Goal: Transaction & Acquisition: Book appointment/travel/reservation

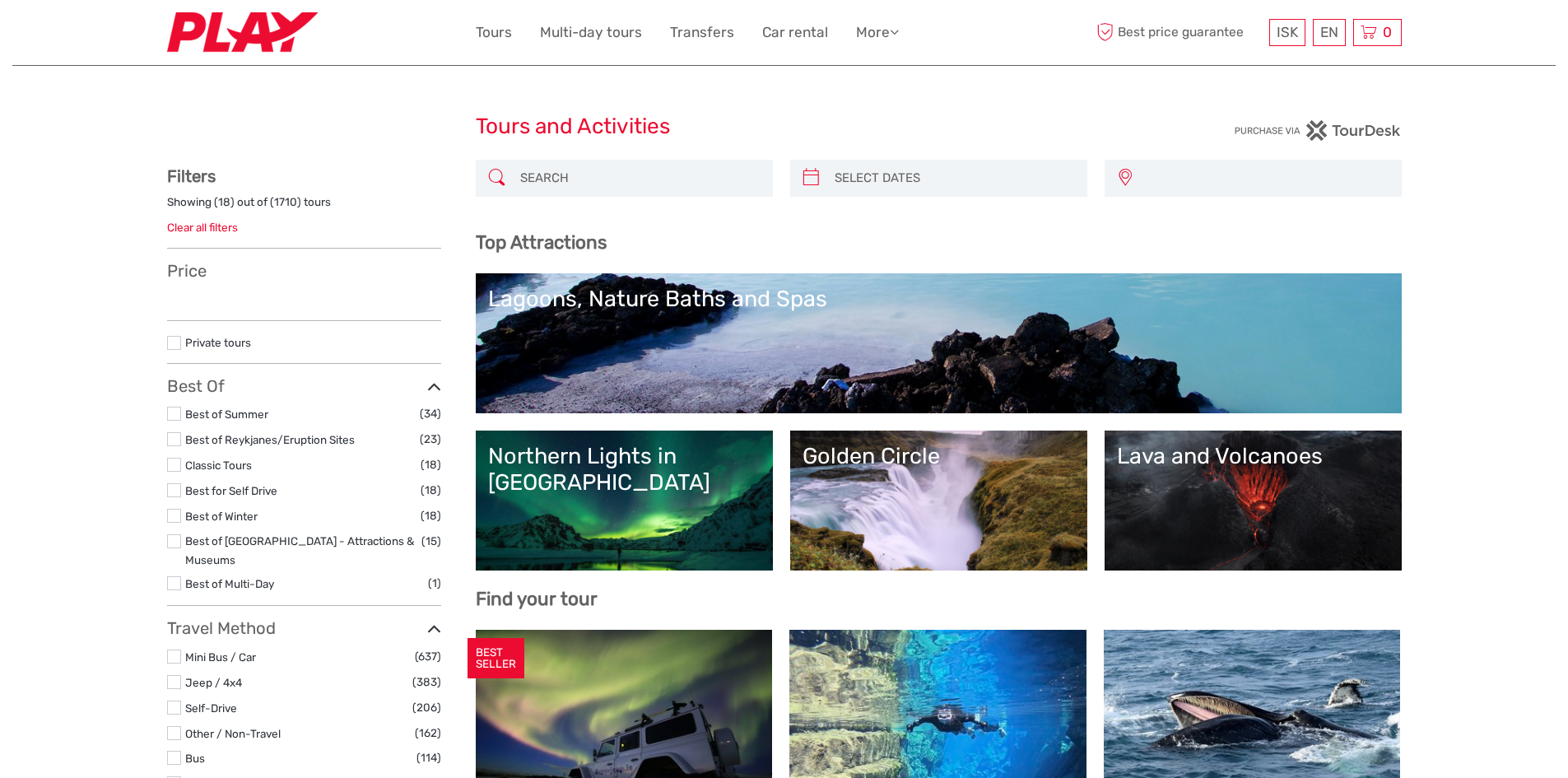
select select
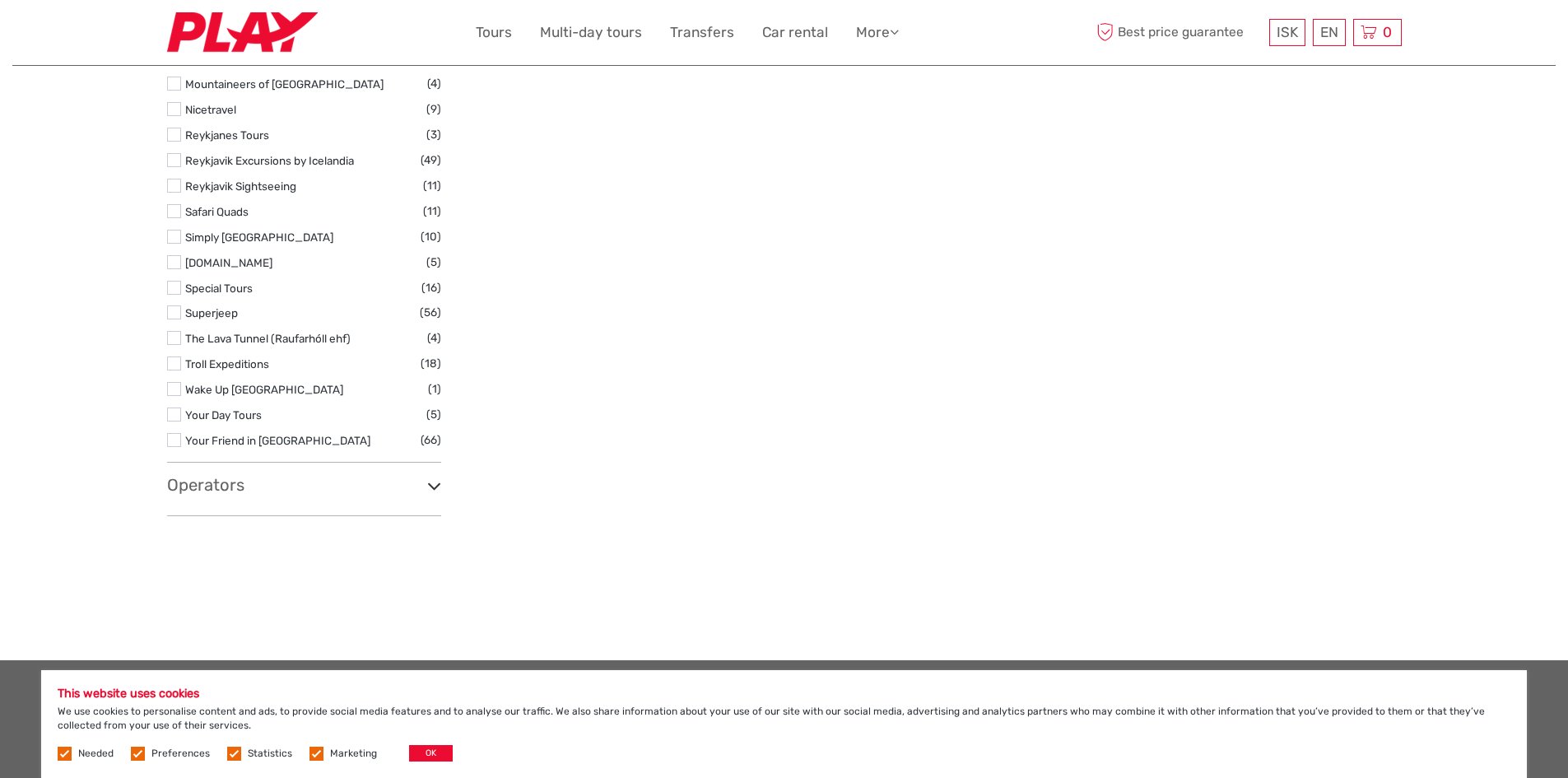
scroll to position [2715, 0]
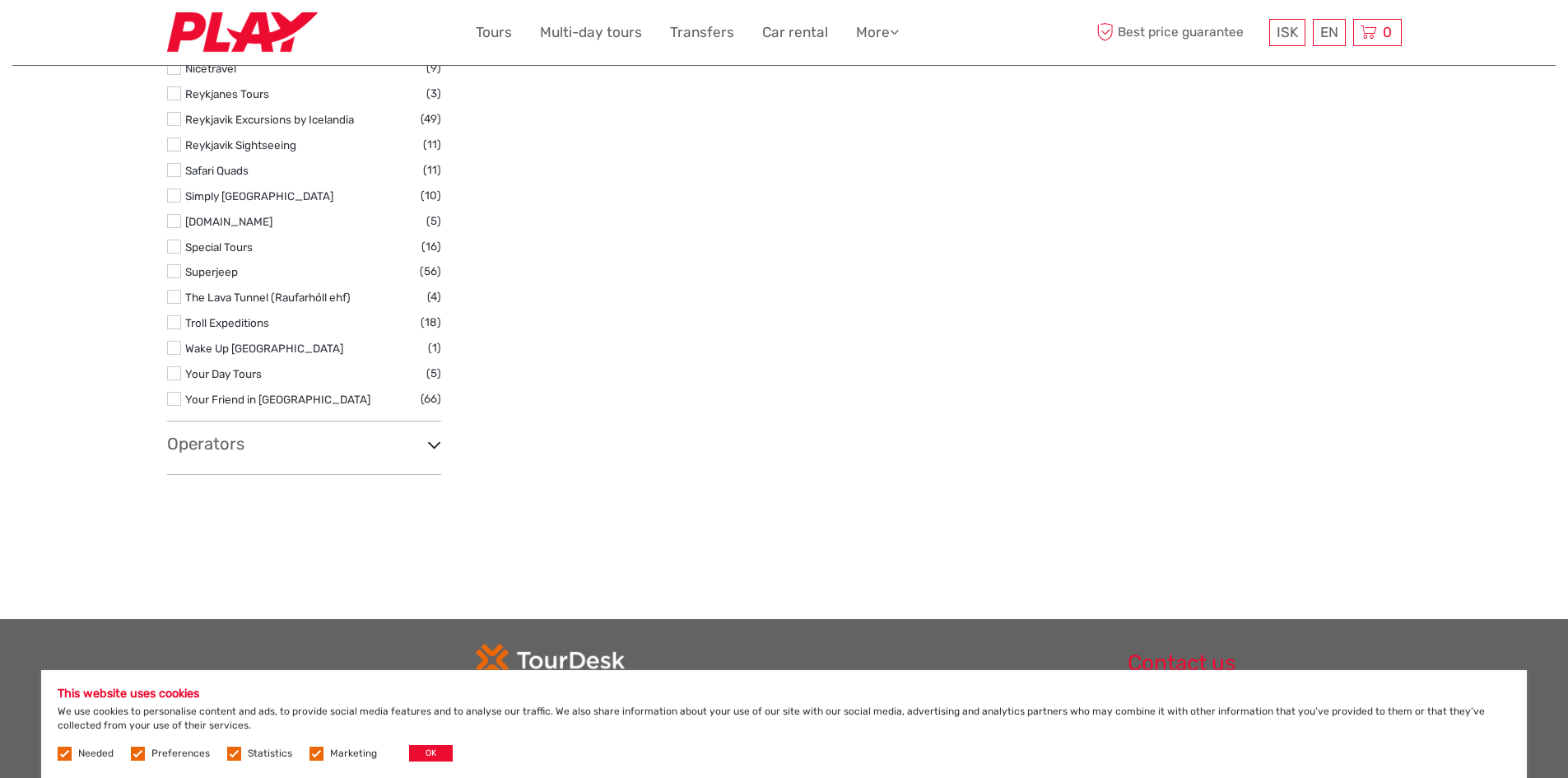
click at [351, 434] on h3 "Operators" at bounding box center [304, 444] width 274 height 20
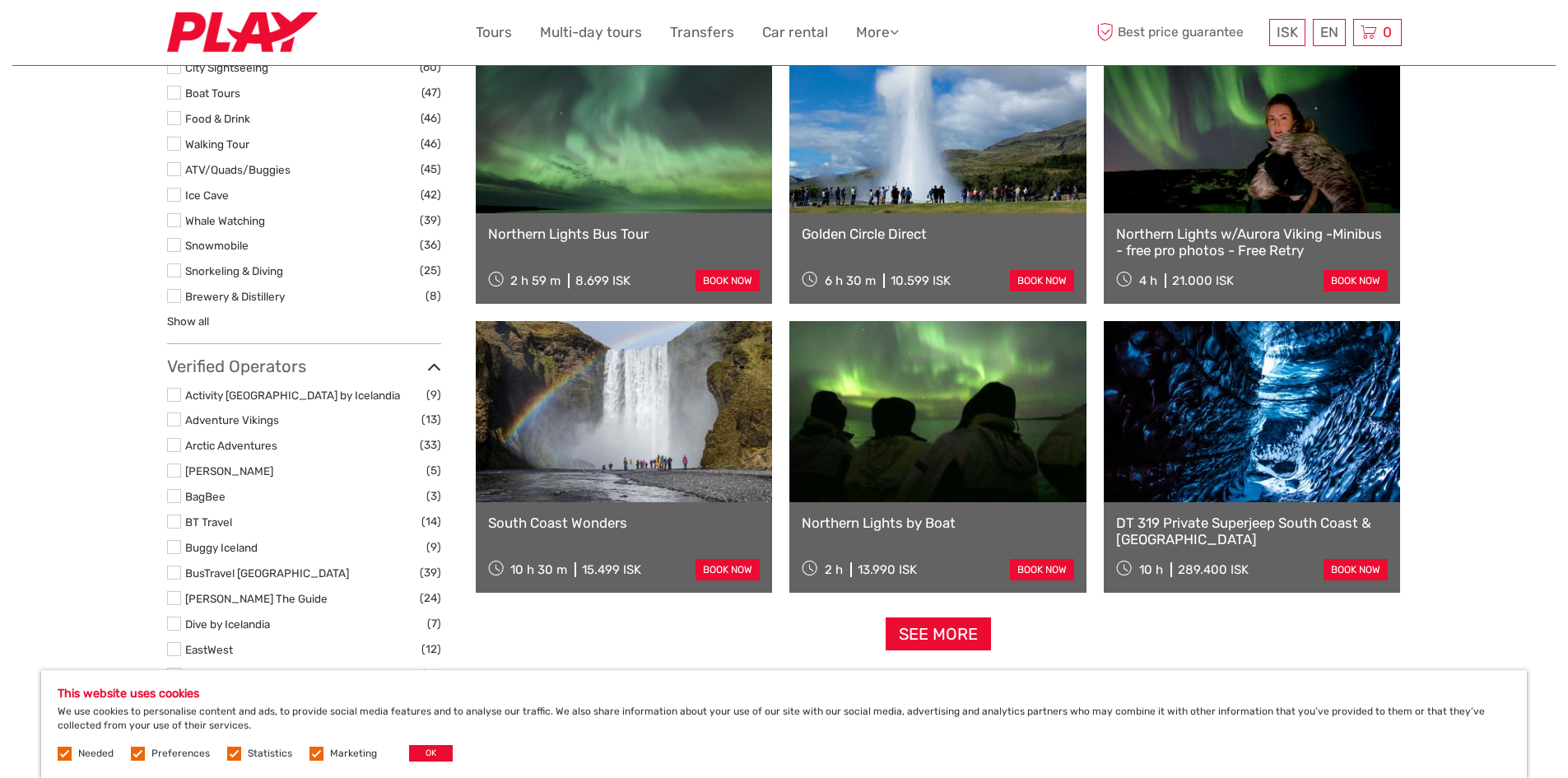
scroll to position [1811, 0]
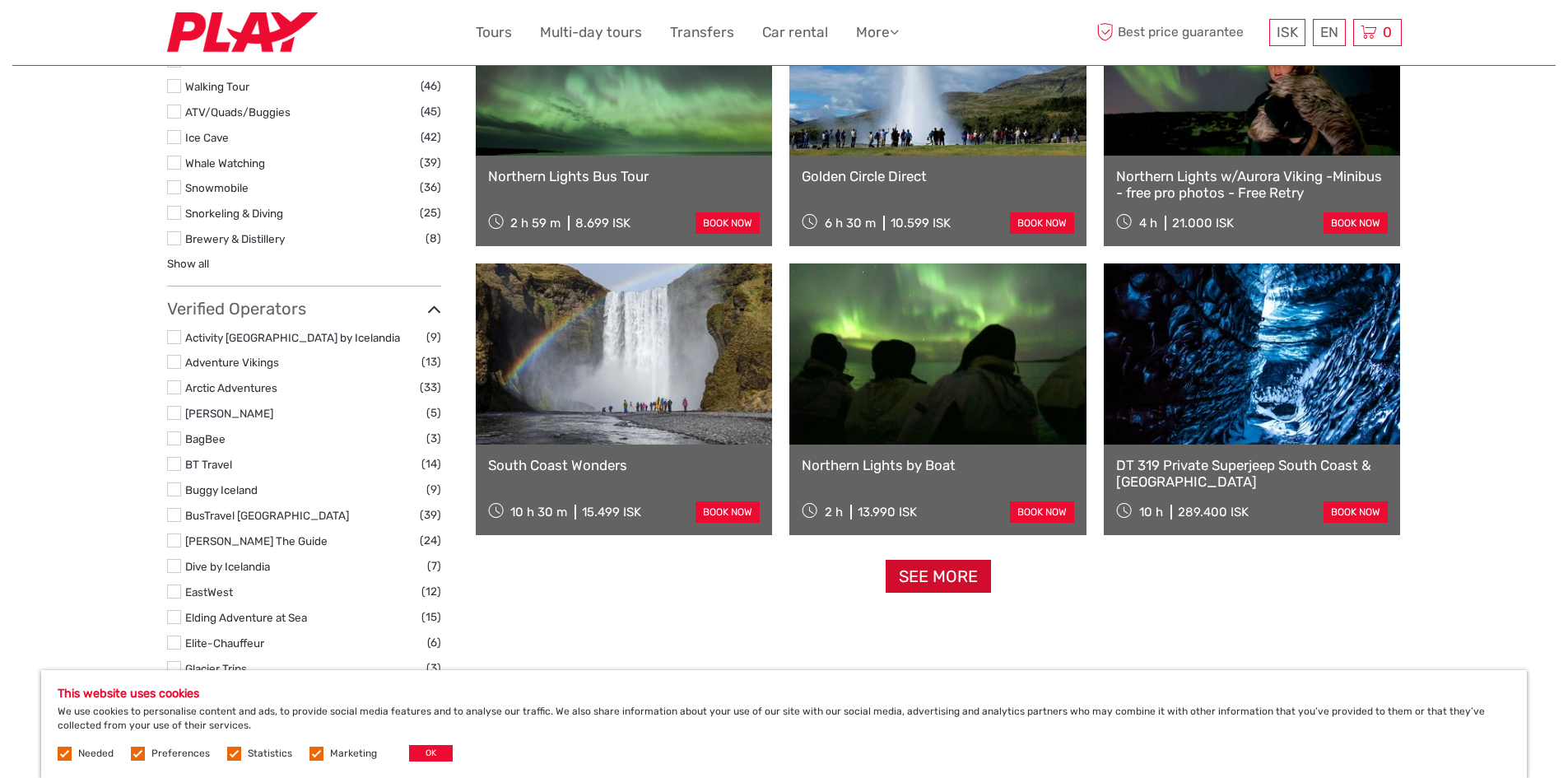
click at [901, 570] on link "See more" at bounding box center [938, 576] width 105 height 34
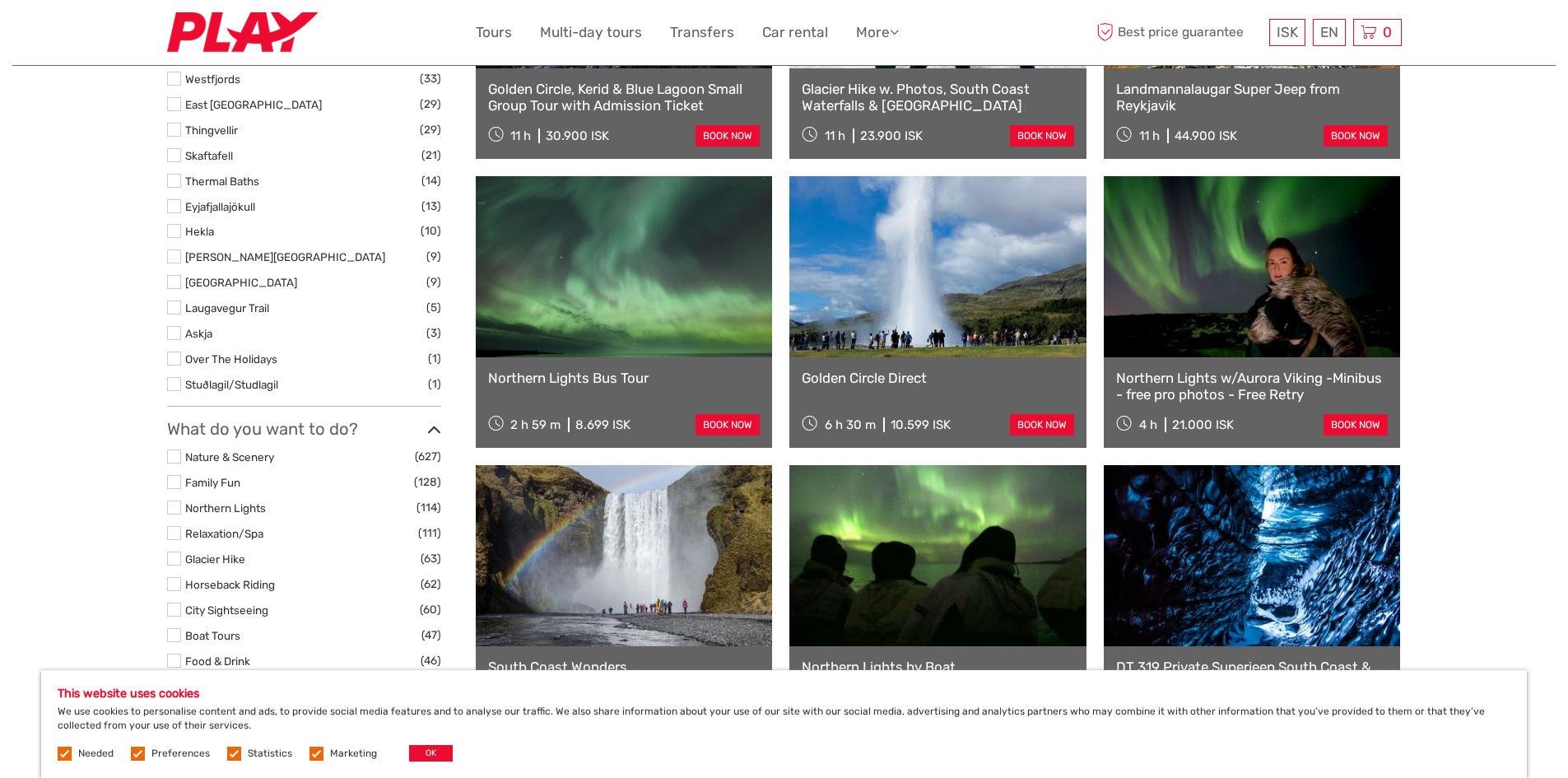
scroll to position [1152, 0]
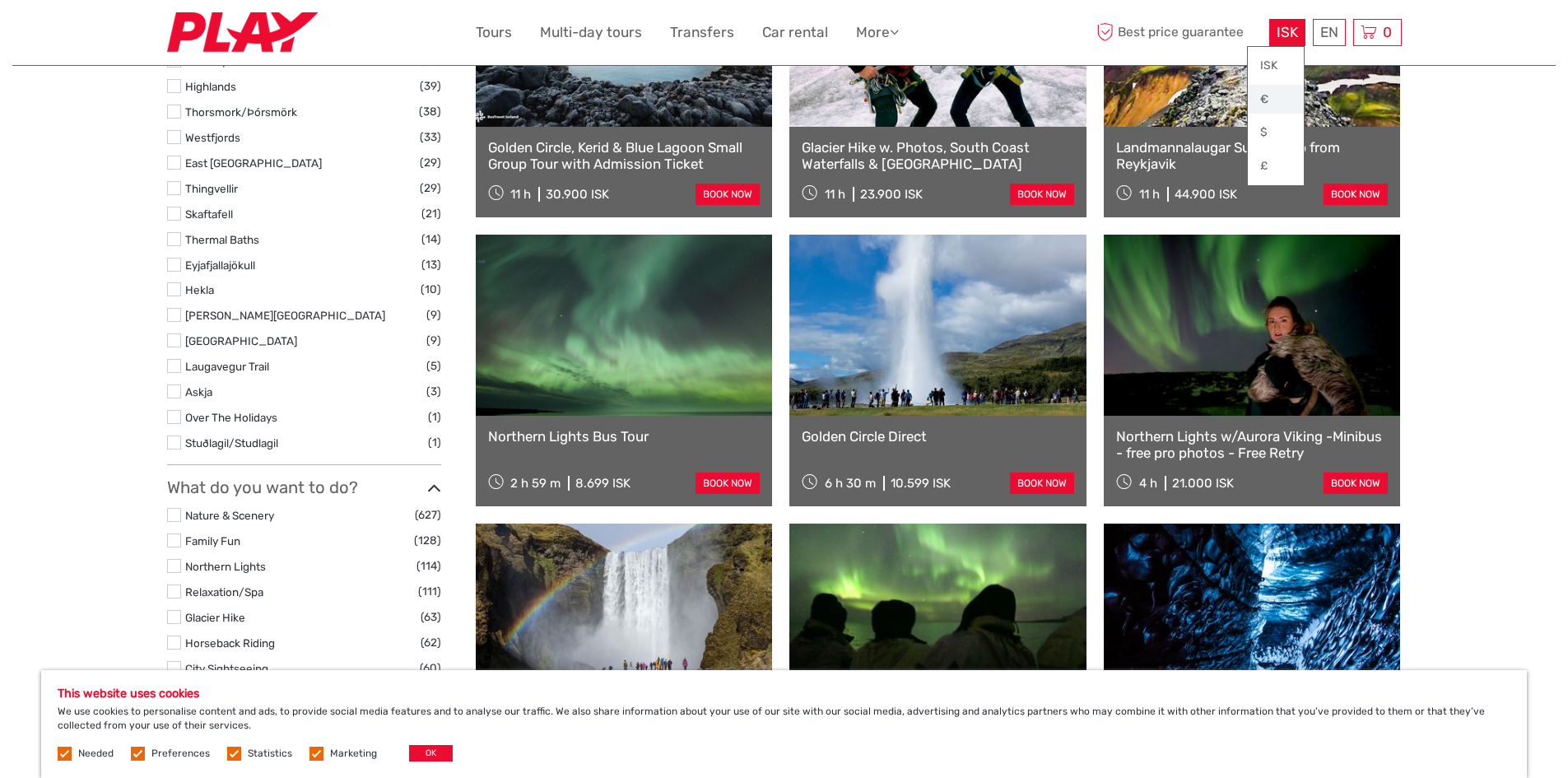
click at [1274, 92] on link "€" at bounding box center [1276, 100] width 56 height 30
click at [1274, 94] on link "€" at bounding box center [1276, 100] width 56 height 30
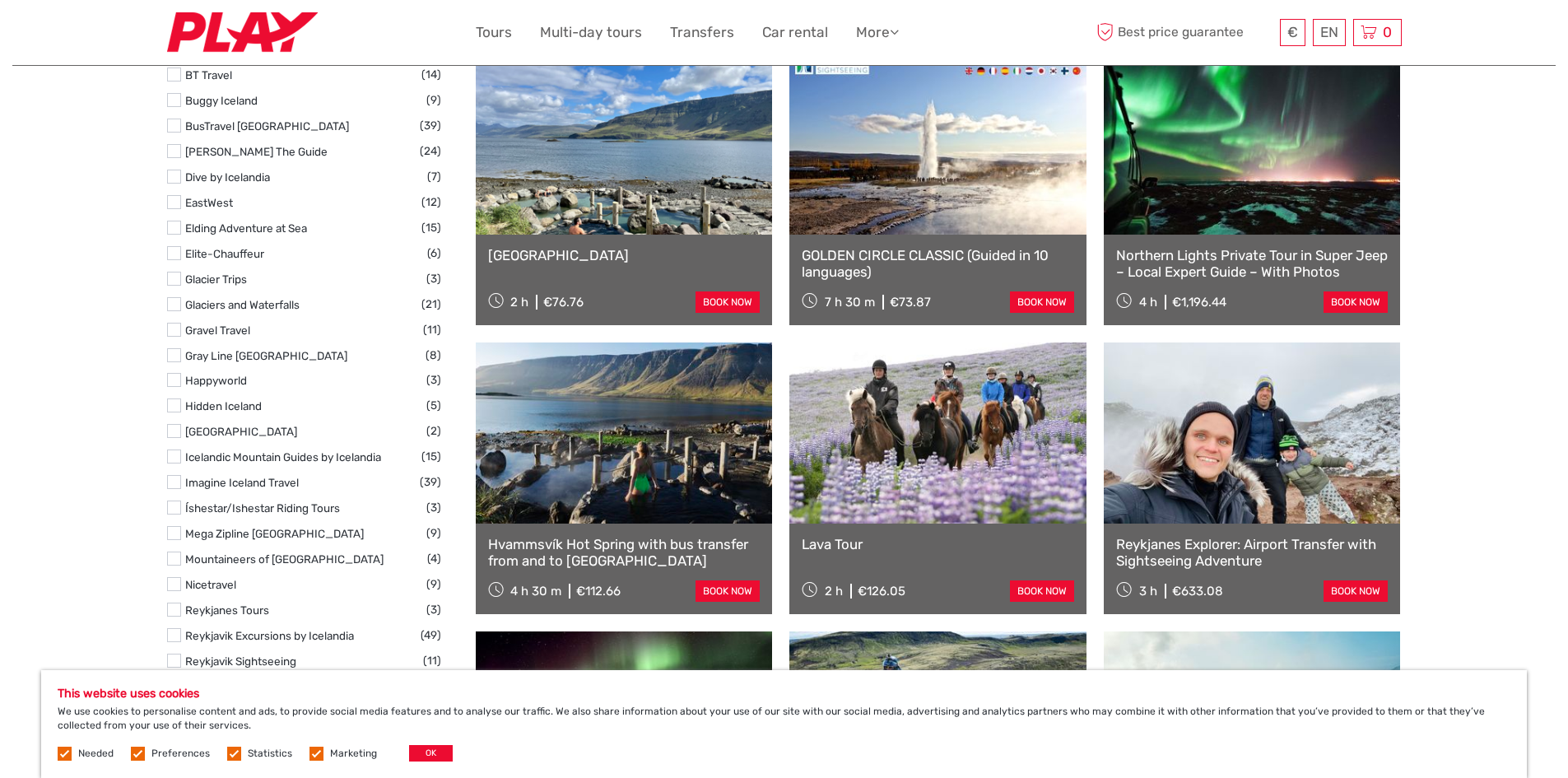
scroll to position [2222, 0]
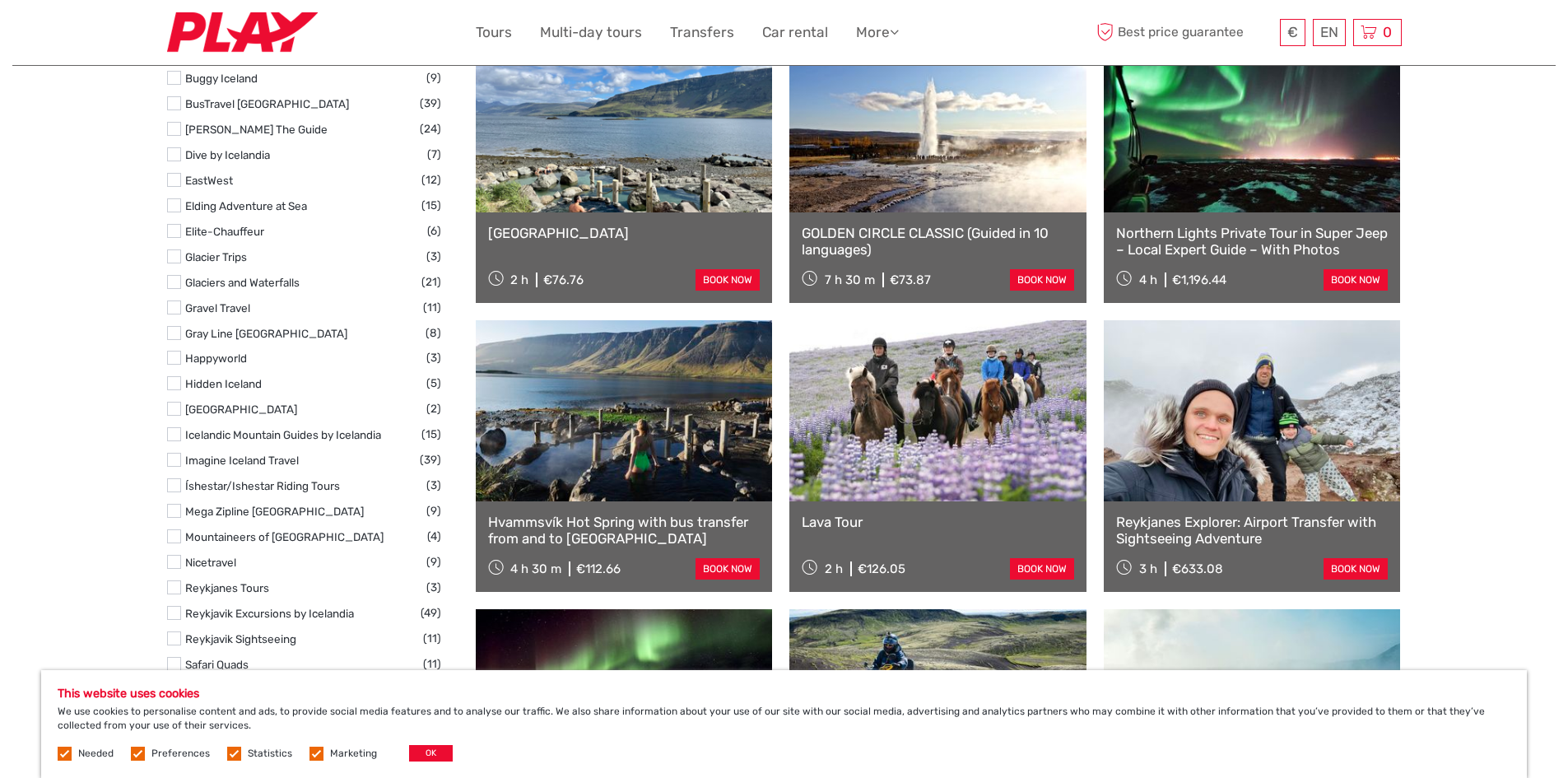
click at [1309, 222] on div "Northern Lights Private Tour in Super Jeep – Local Expert Guide – With Photos 4…" at bounding box center [1252, 257] width 297 height 90
click at [1237, 255] on link "Northern Lights Private Tour in Super Jeep – Local Expert Guide – With Photos" at bounding box center [1252, 241] width 272 height 34
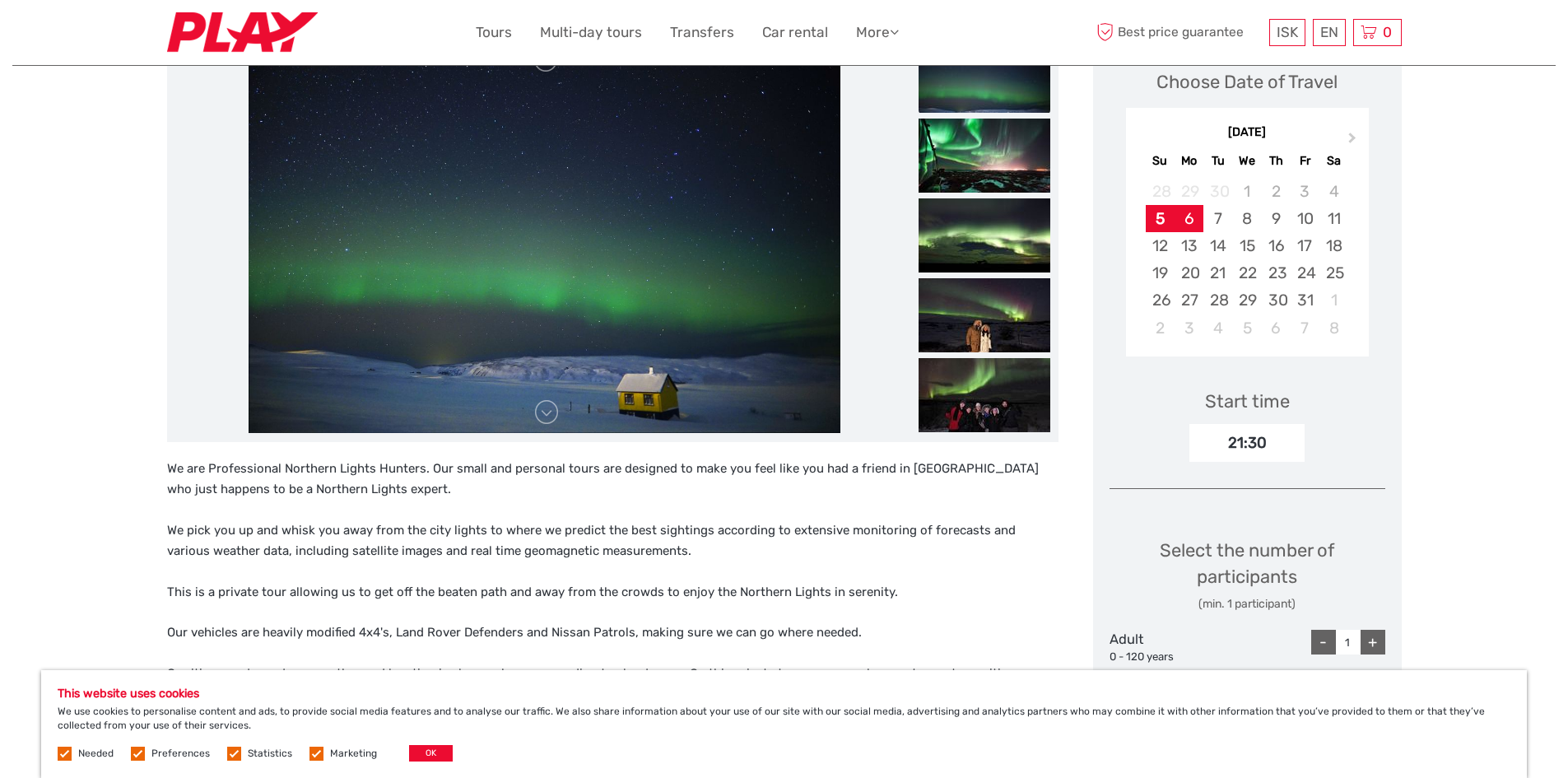
click at [1184, 217] on div "6" at bounding box center [1188, 218] width 29 height 27
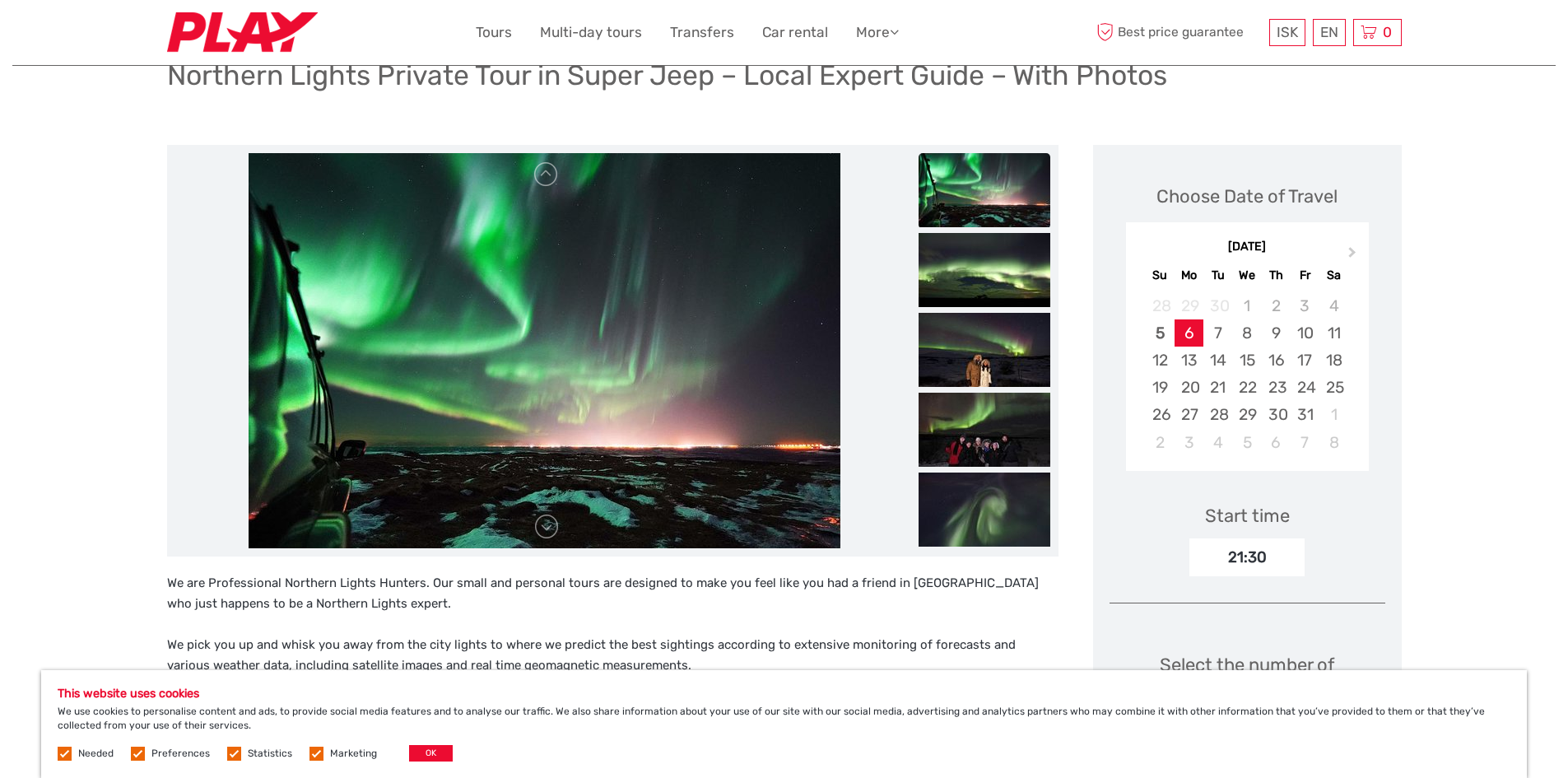
scroll to position [83, 0]
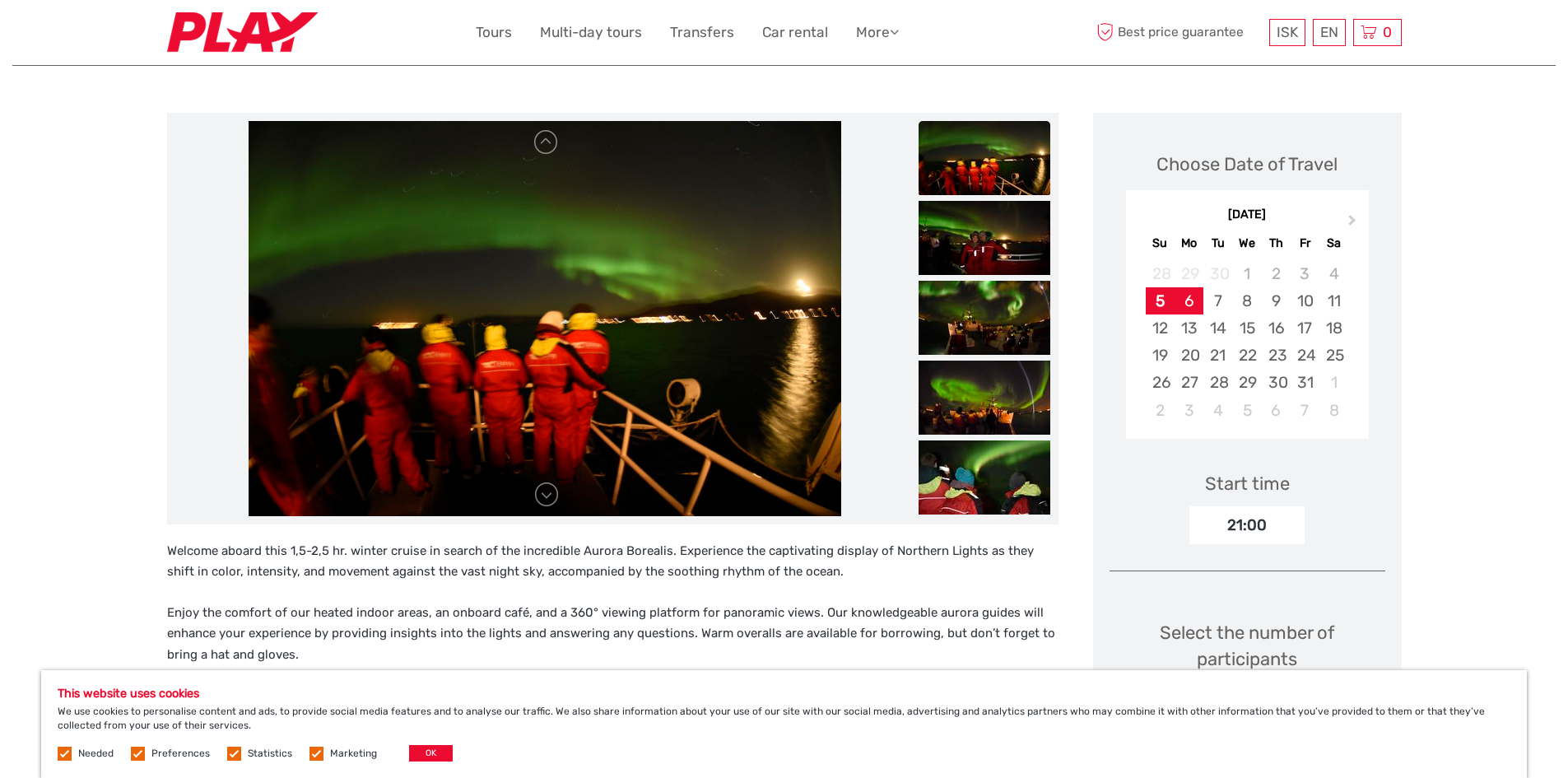
click at [1192, 304] on div "6" at bounding box center [1188, 300] width 29 height 27
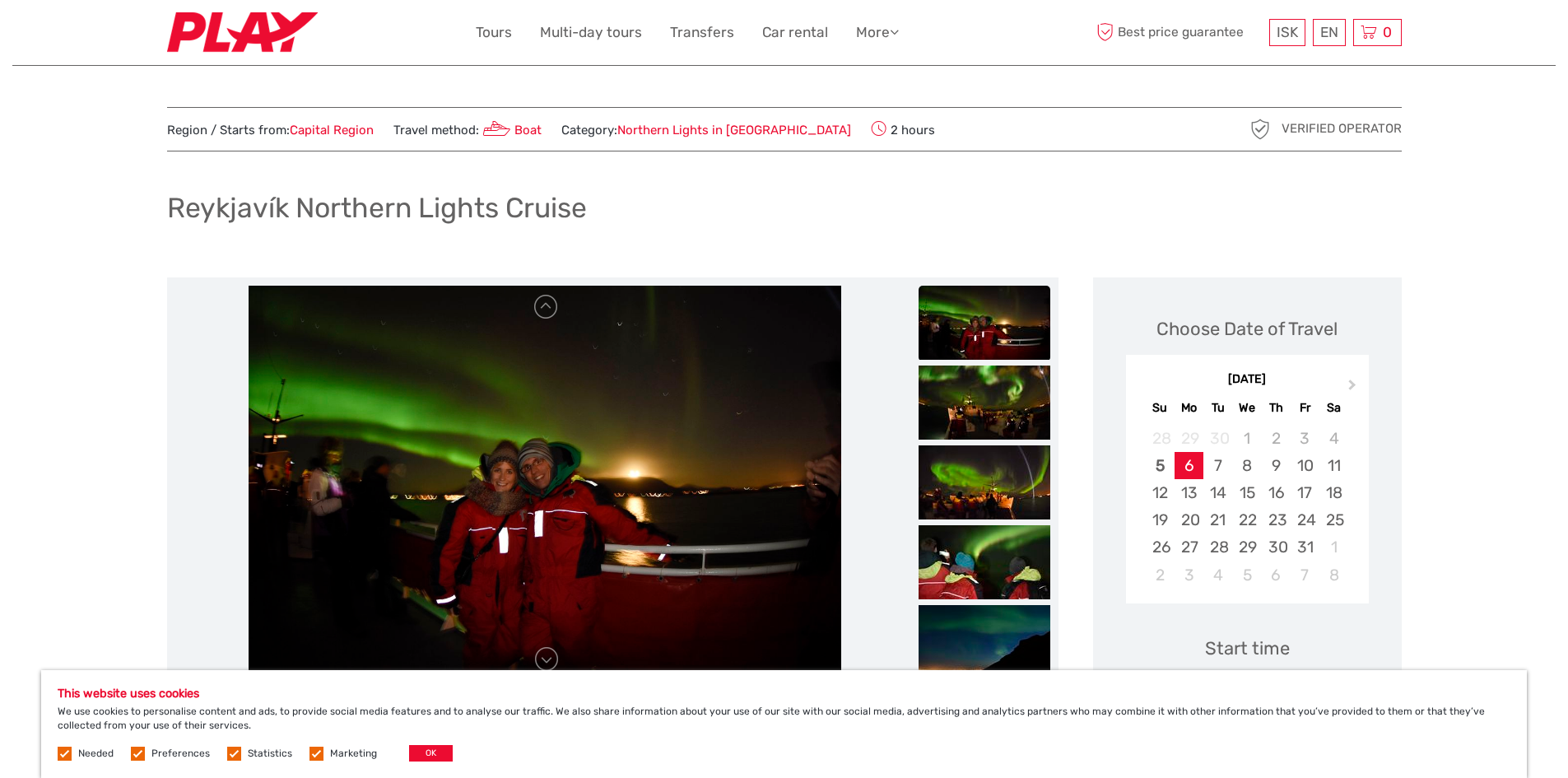
click at [246, 21] on img at bounding box center [242, 32] width 151 height 41
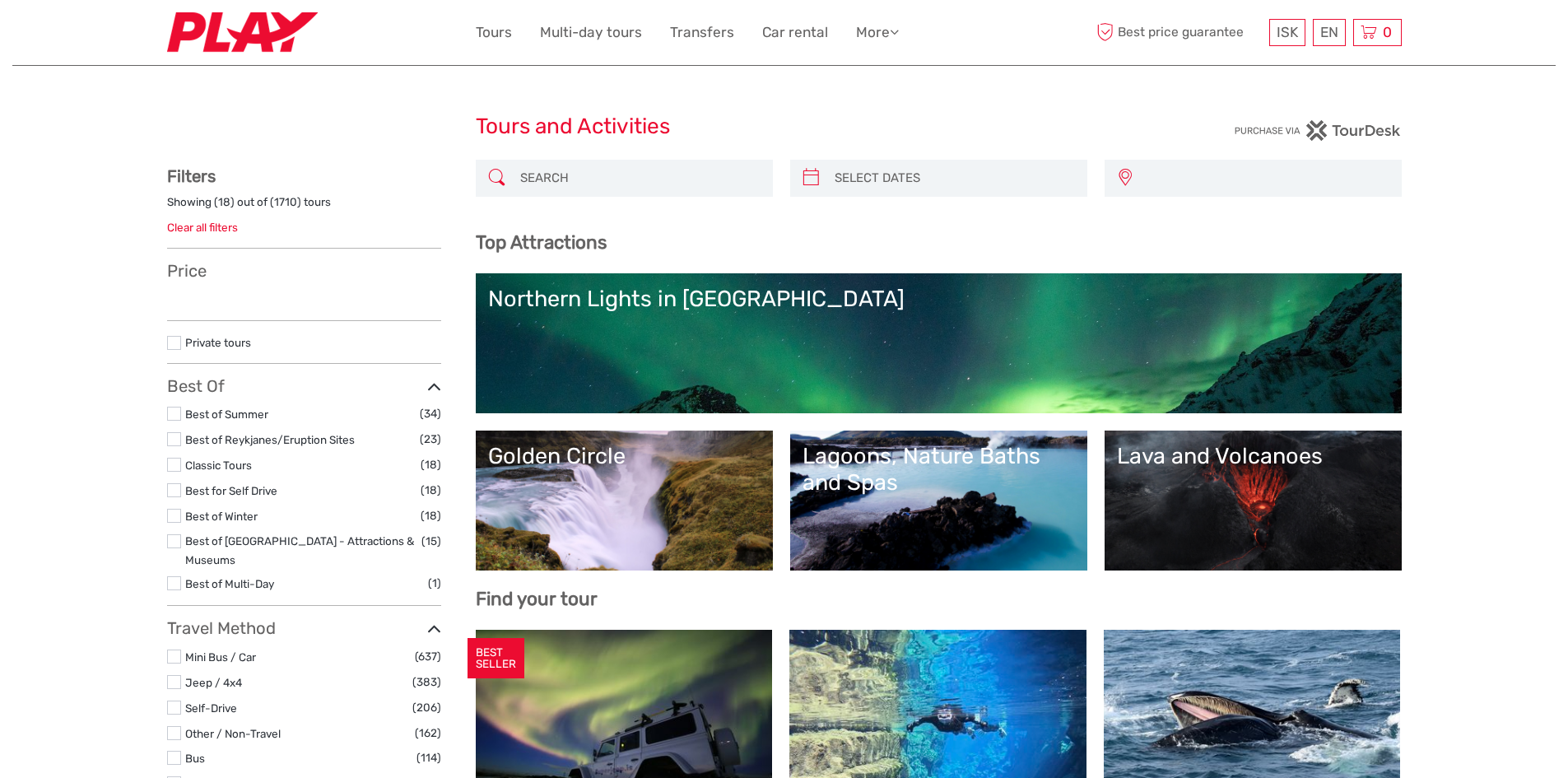
select select
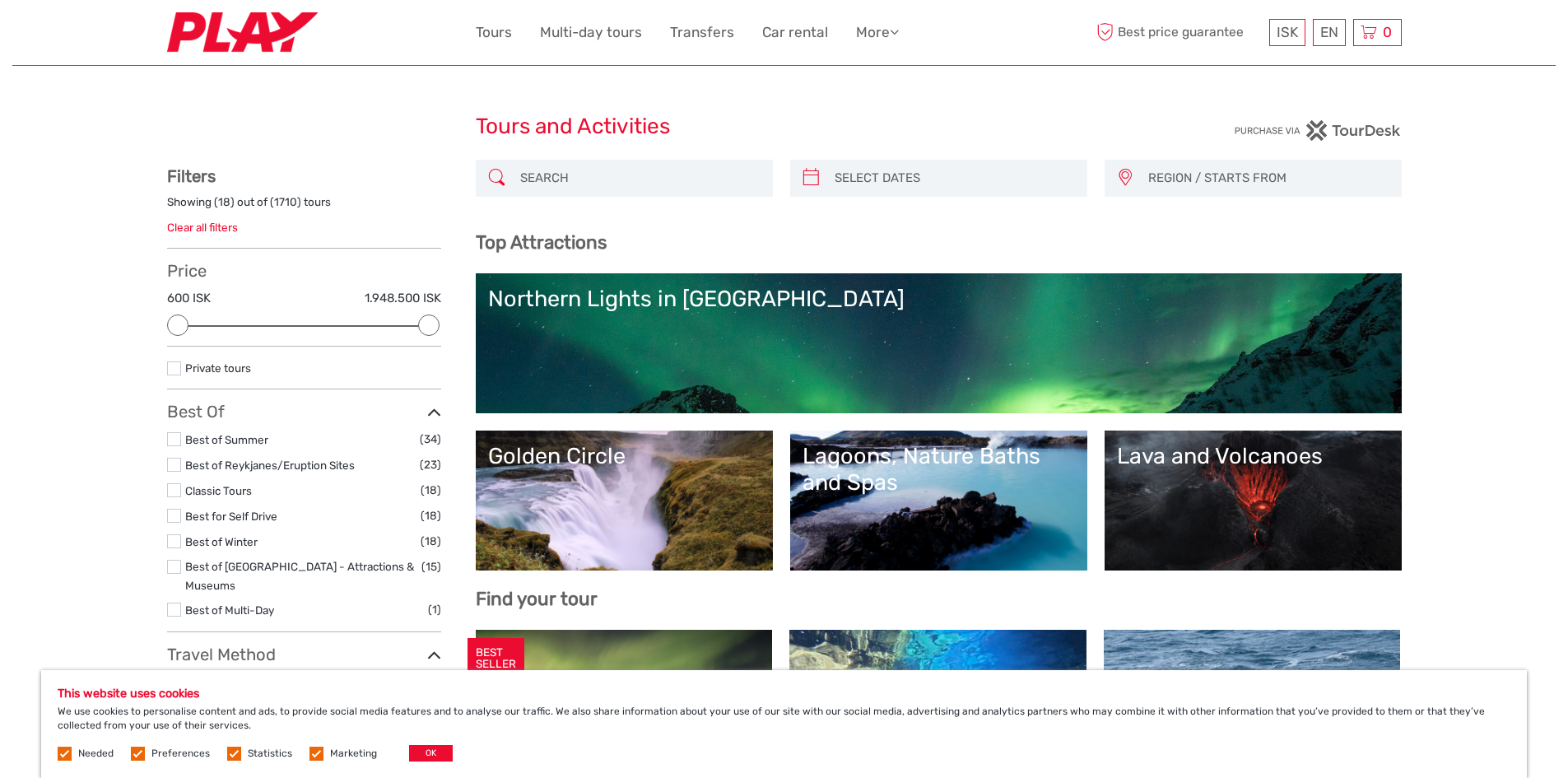
click at [240, 45] on img at bounding box center [242, 32] width 151 height 41
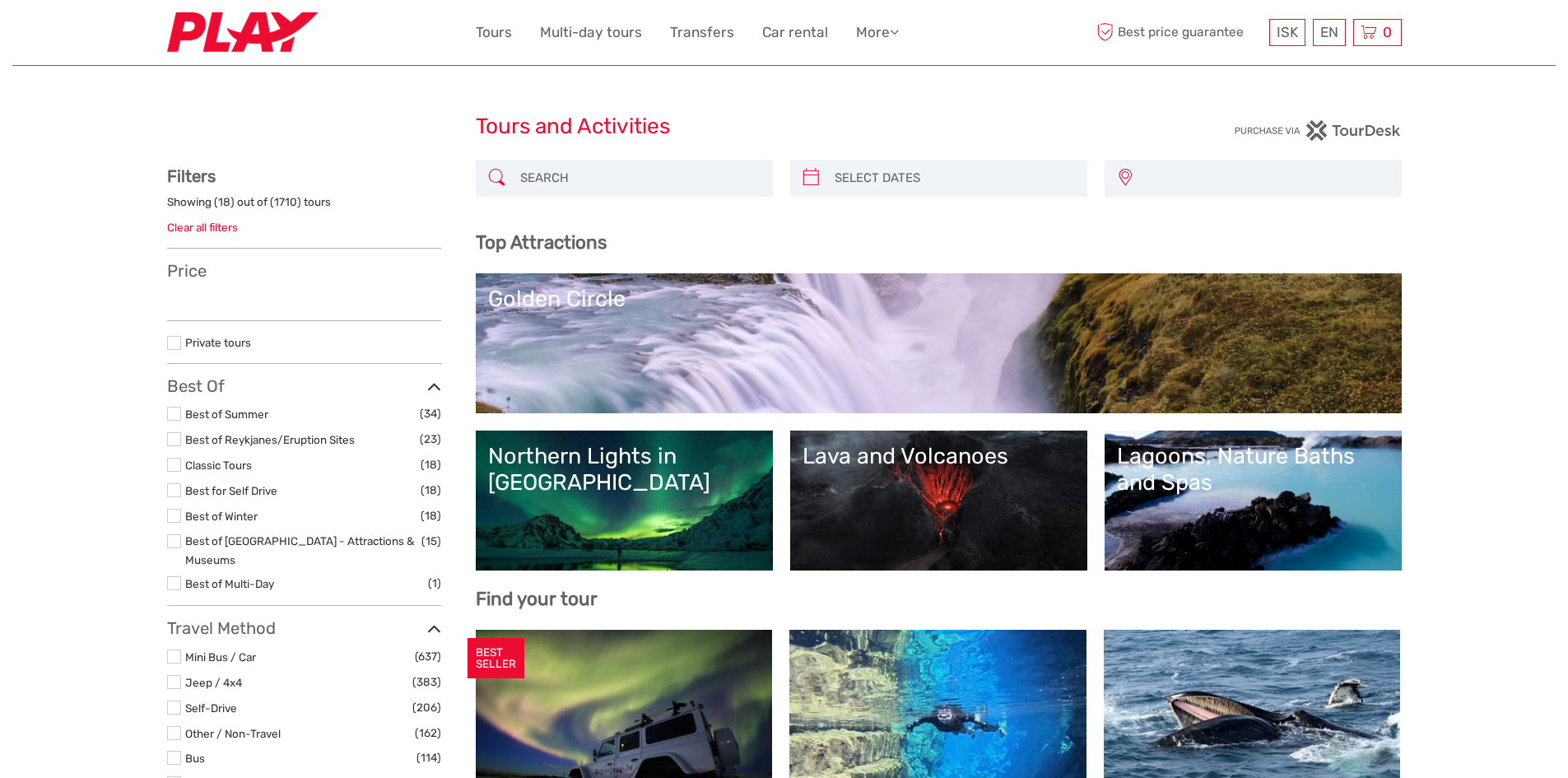
select select
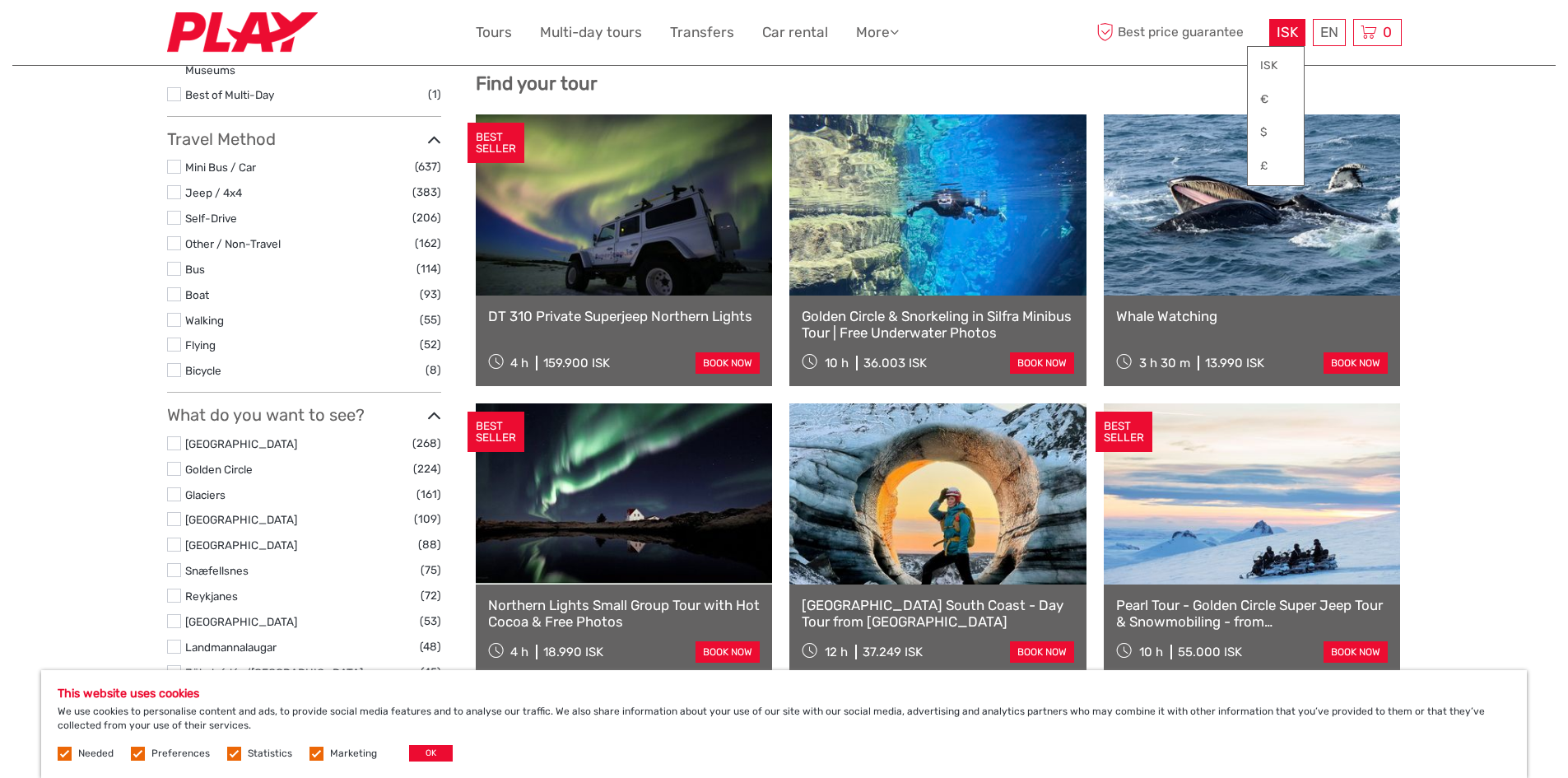
scroll to position [329, 0]
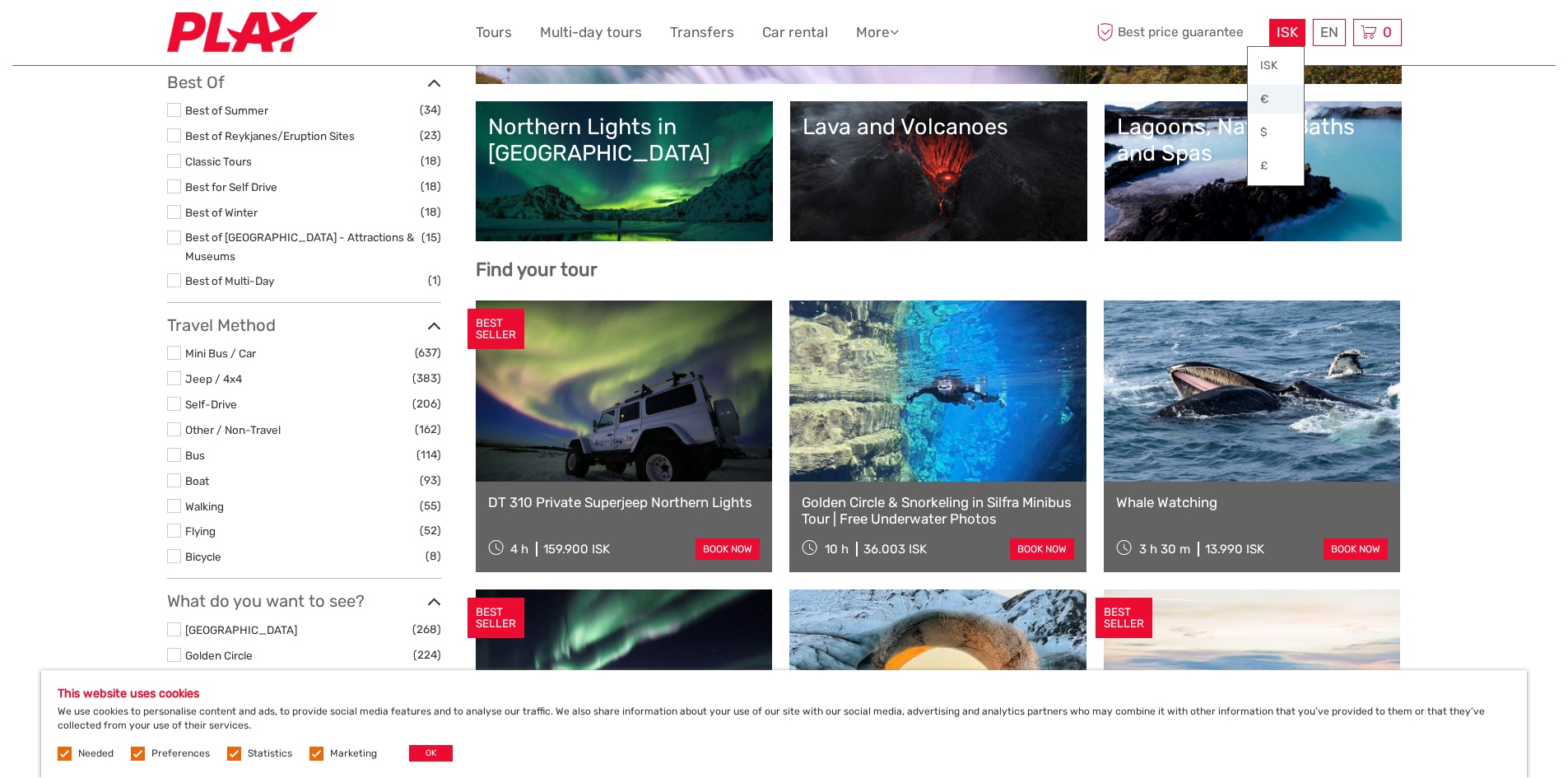
click at [1267, 111] on link "€" at bounding box center [1276, 100] width 56 height 30
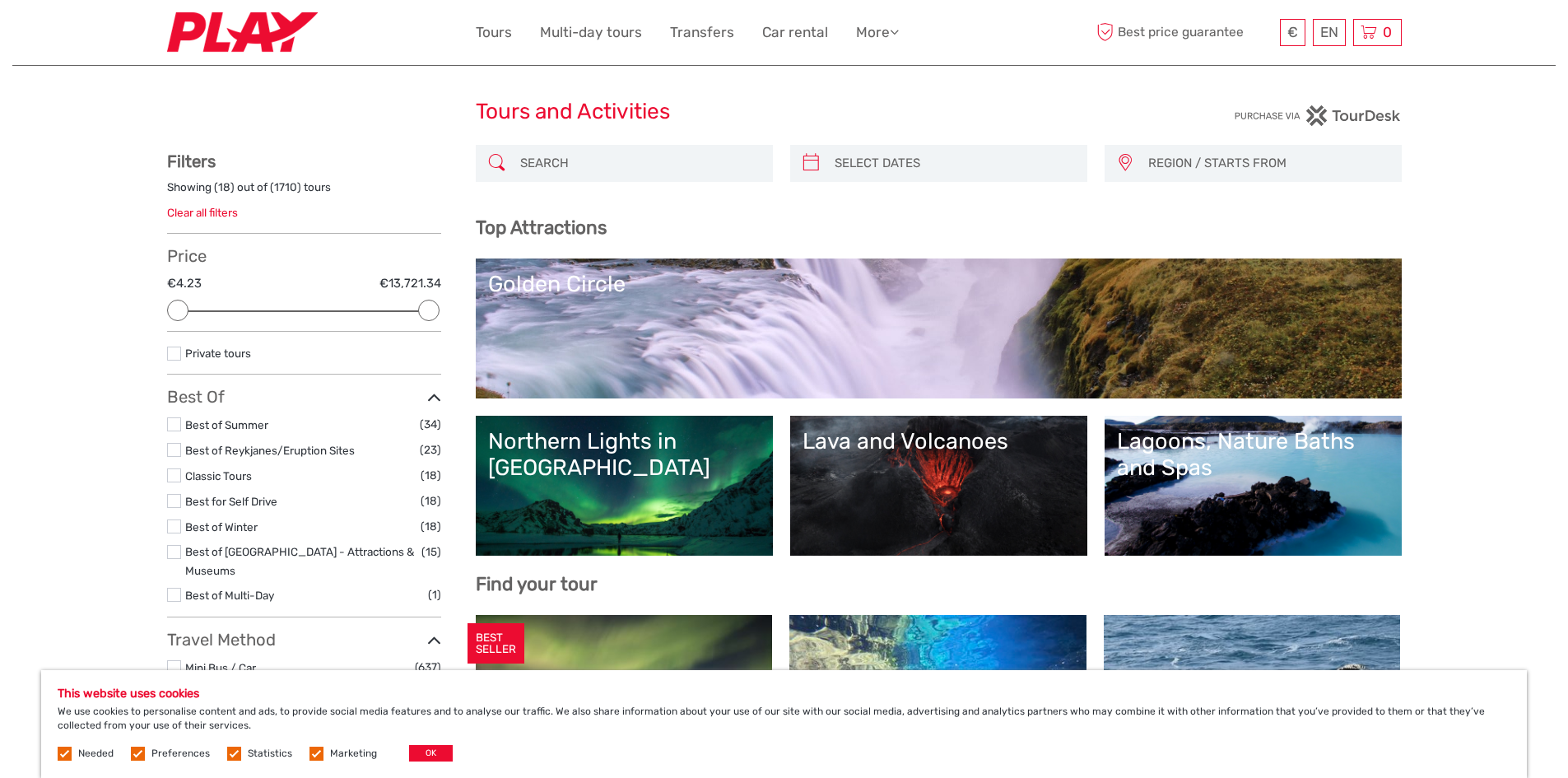
scroll to position [0, 0]
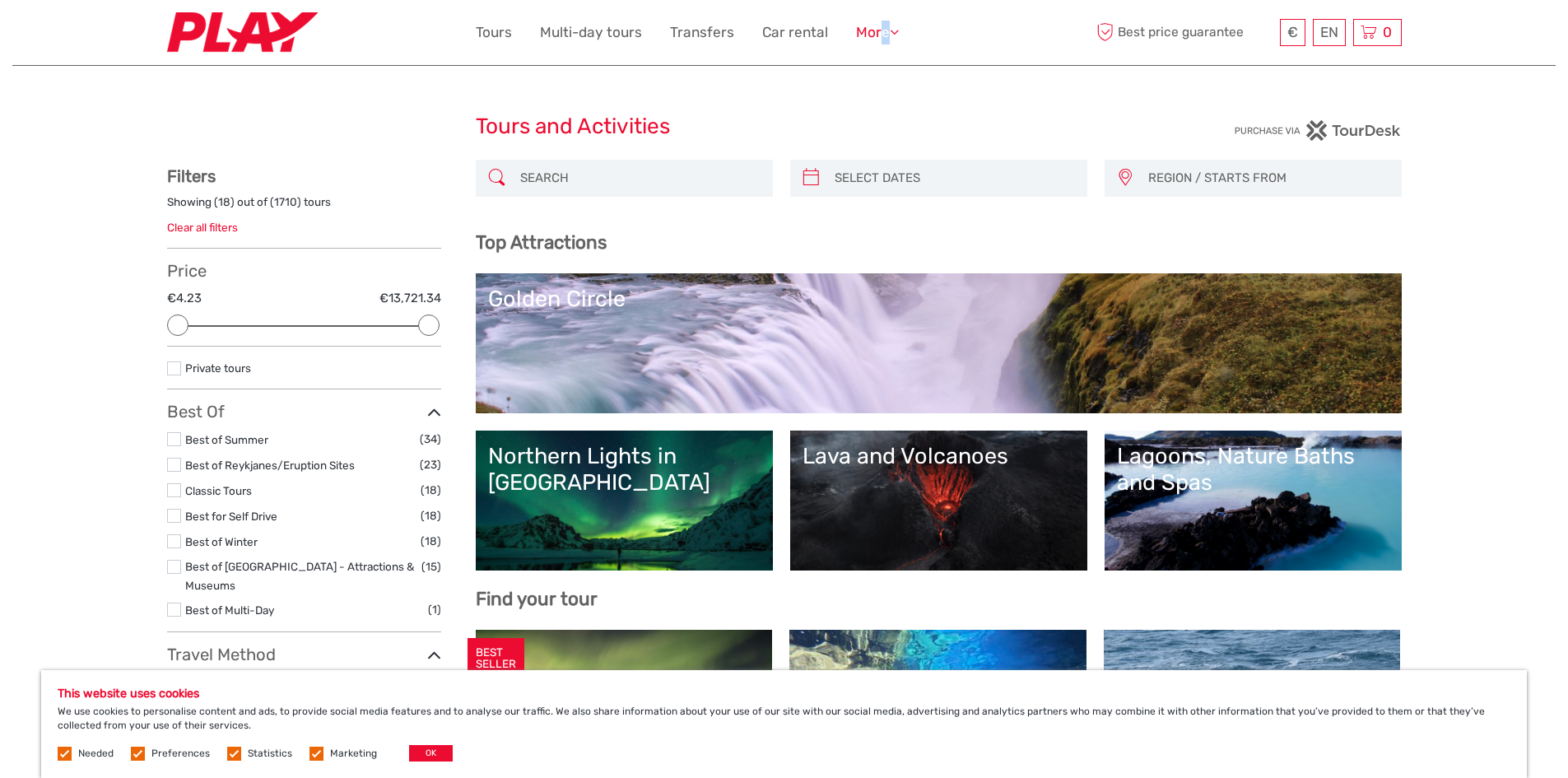
click at [882, 26] on link "More" at bounding box center [877, 32] width 43 height 24
click at [868, 94] on link "Travel Articles" at bounding box center [848, 103] width 98 height 32
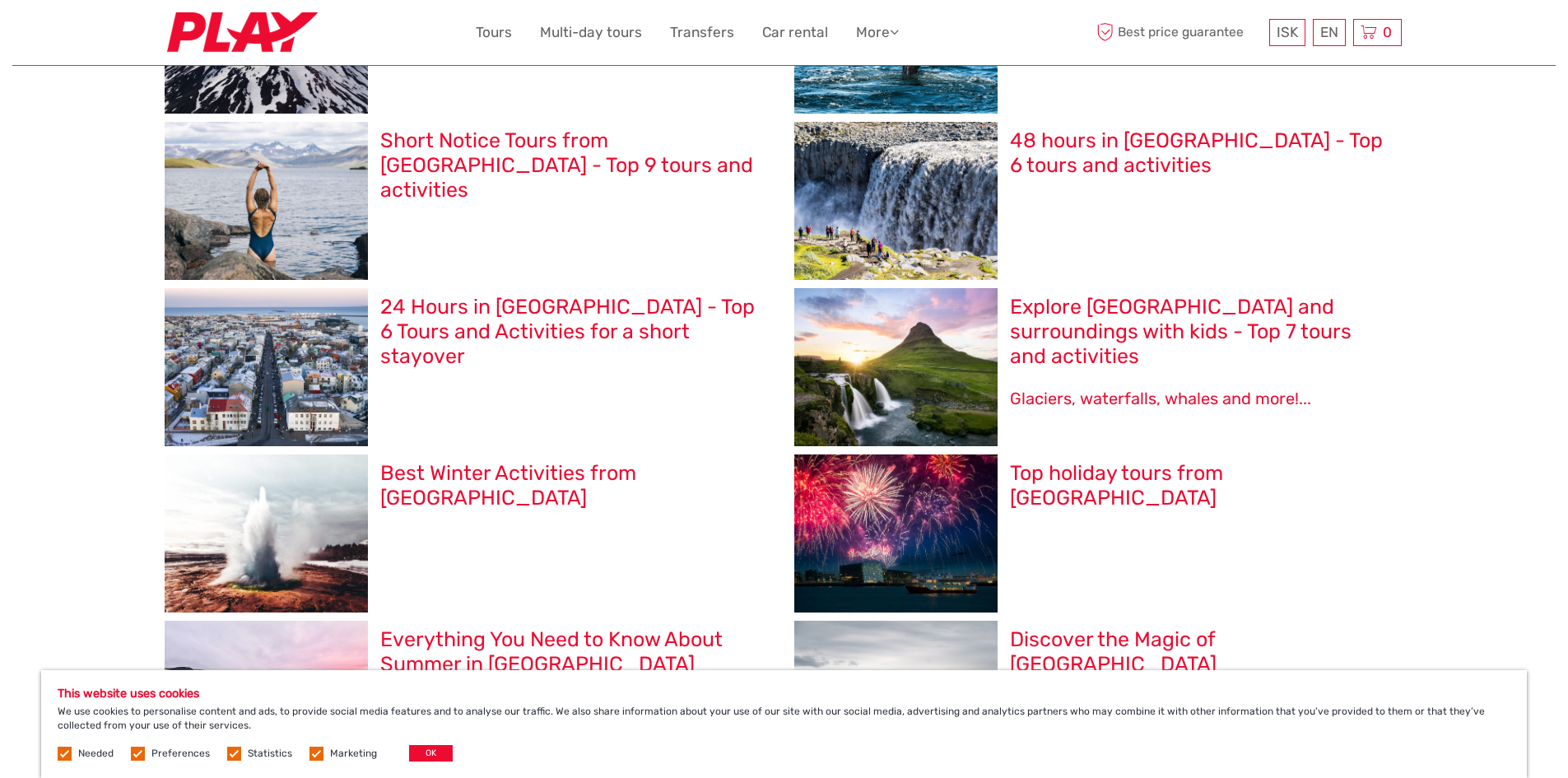
scroll to position [1234, 0]
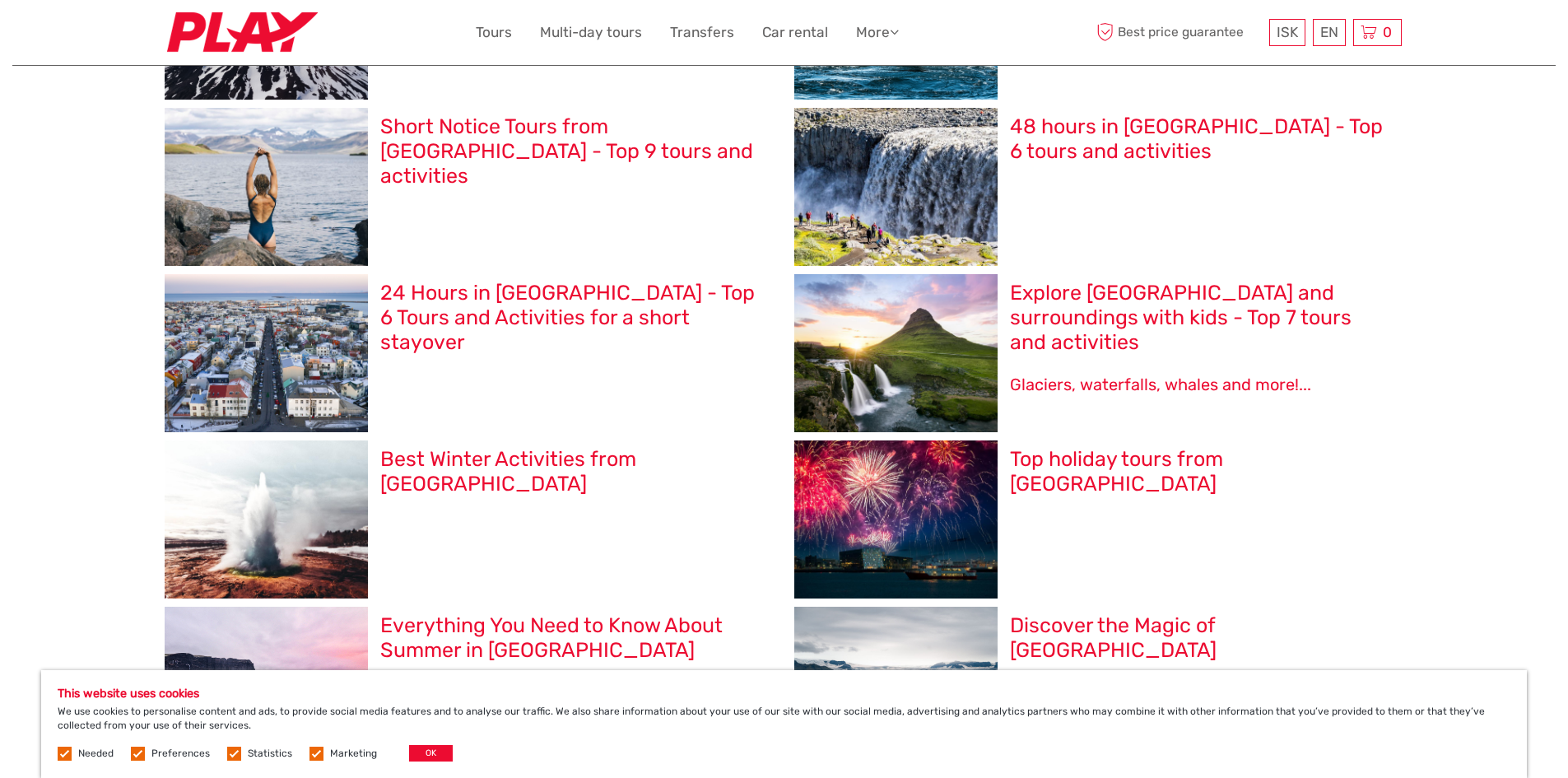
click at [509, 456] on h2 "Best Winter Activities from [GEOGRAPHIC_DATA]" at bounding box center [571, 471] width 382 height 50
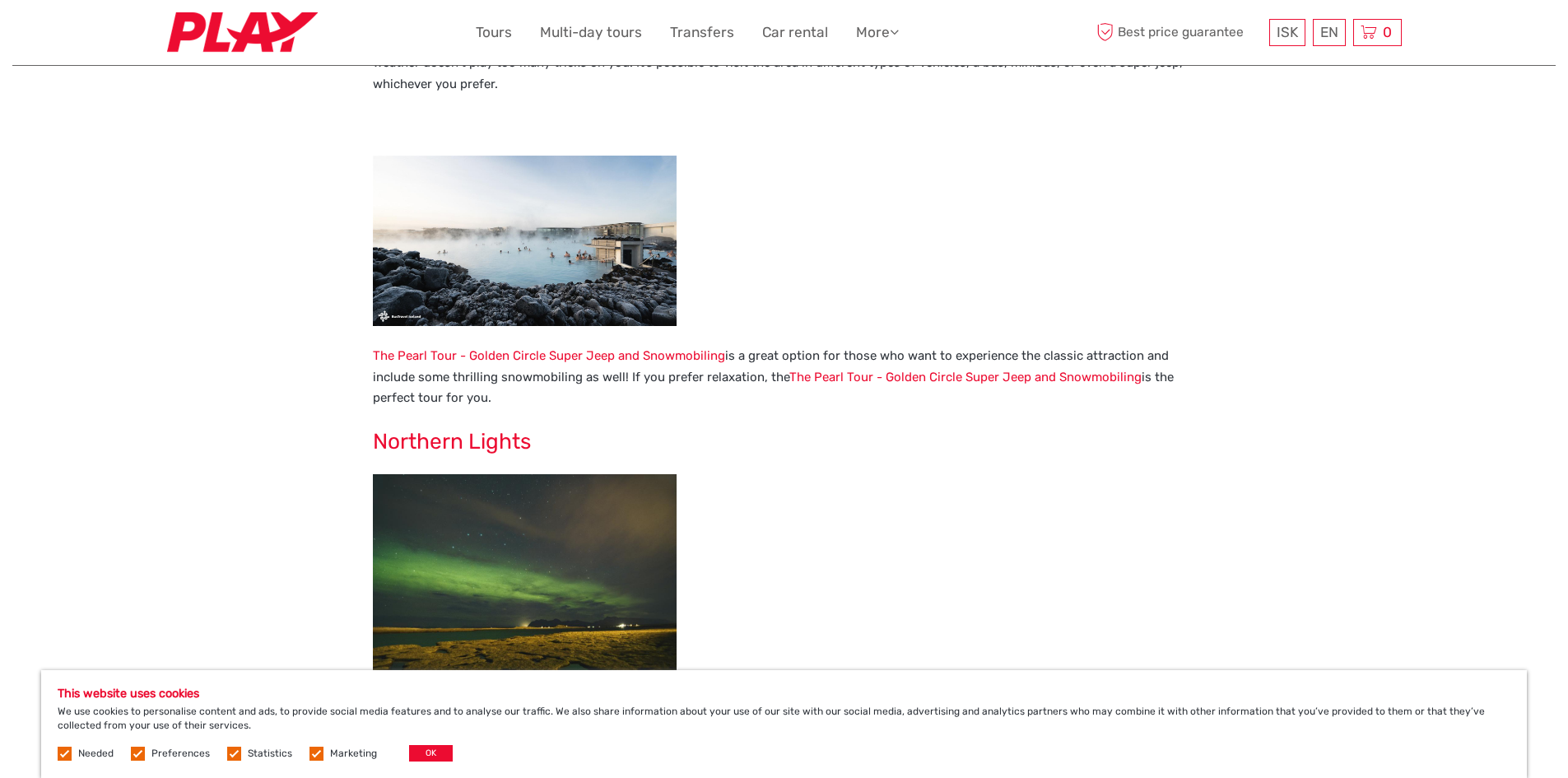
scroll to position [1234, 0]
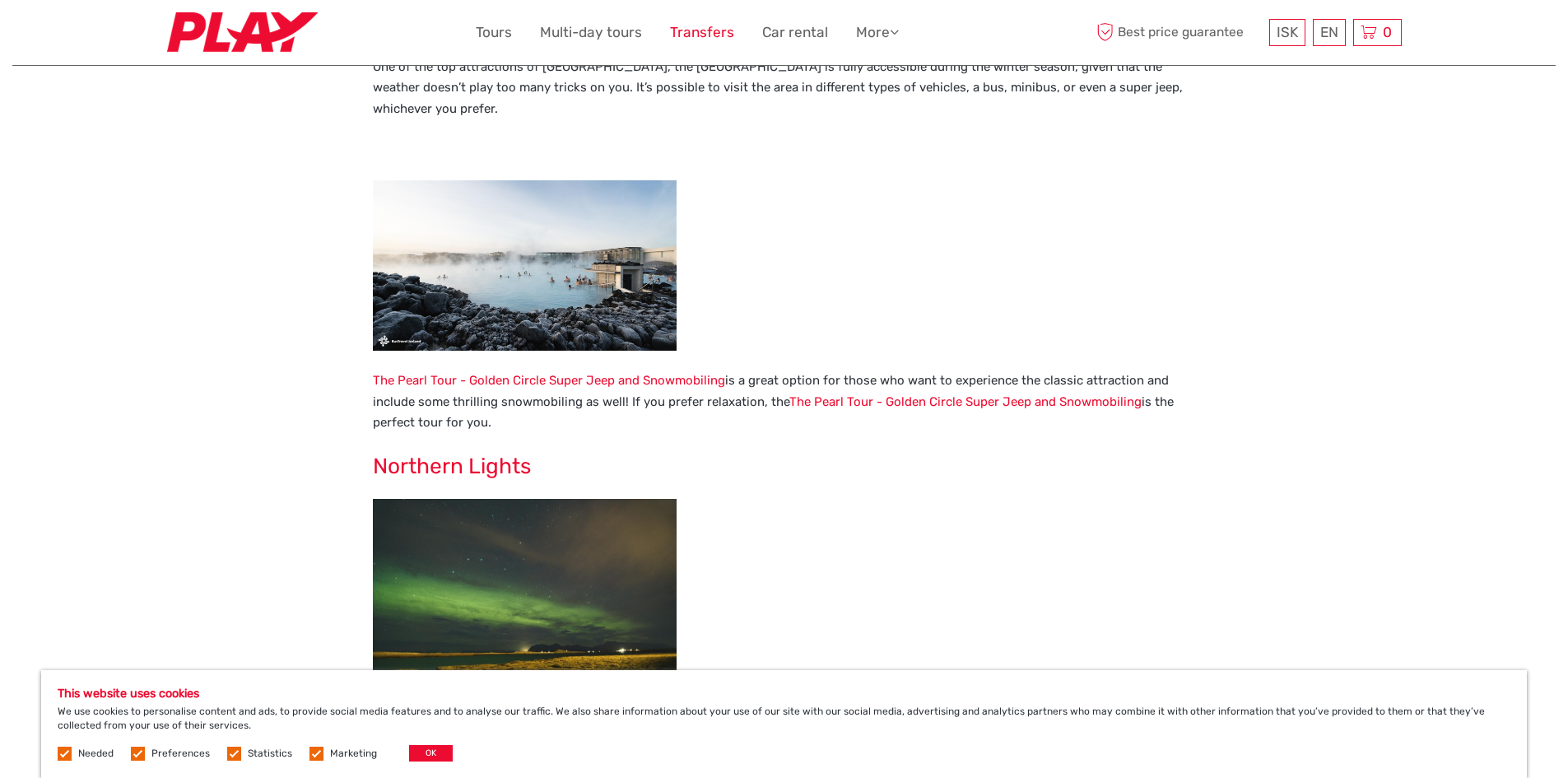
click at [687, 31] on link "Transfers" at bounding box center [702, 32] width 65 height 24
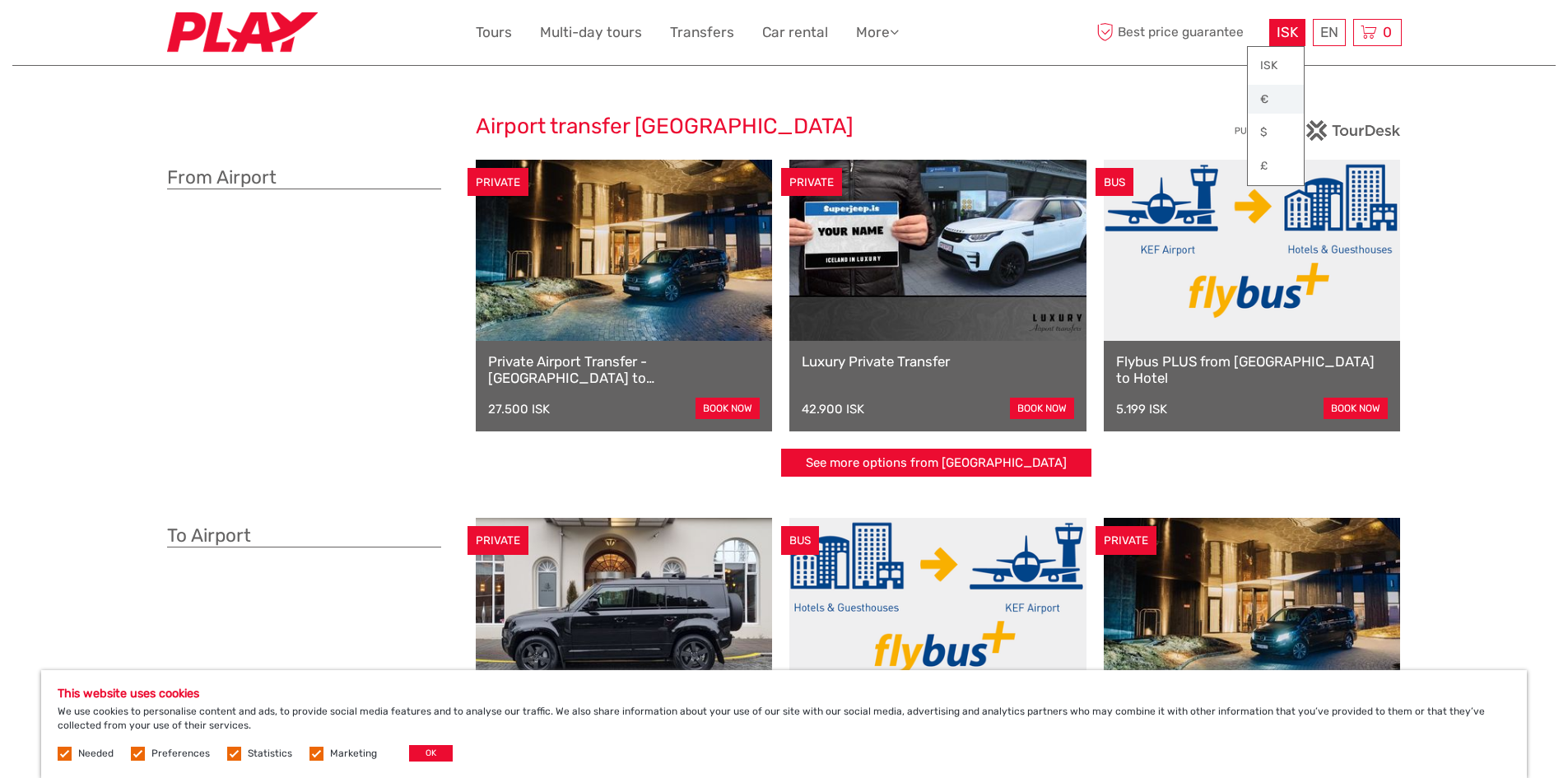
click at [1271, 93] on link "€" at bounding box center [1276, 100] width 56 height 30
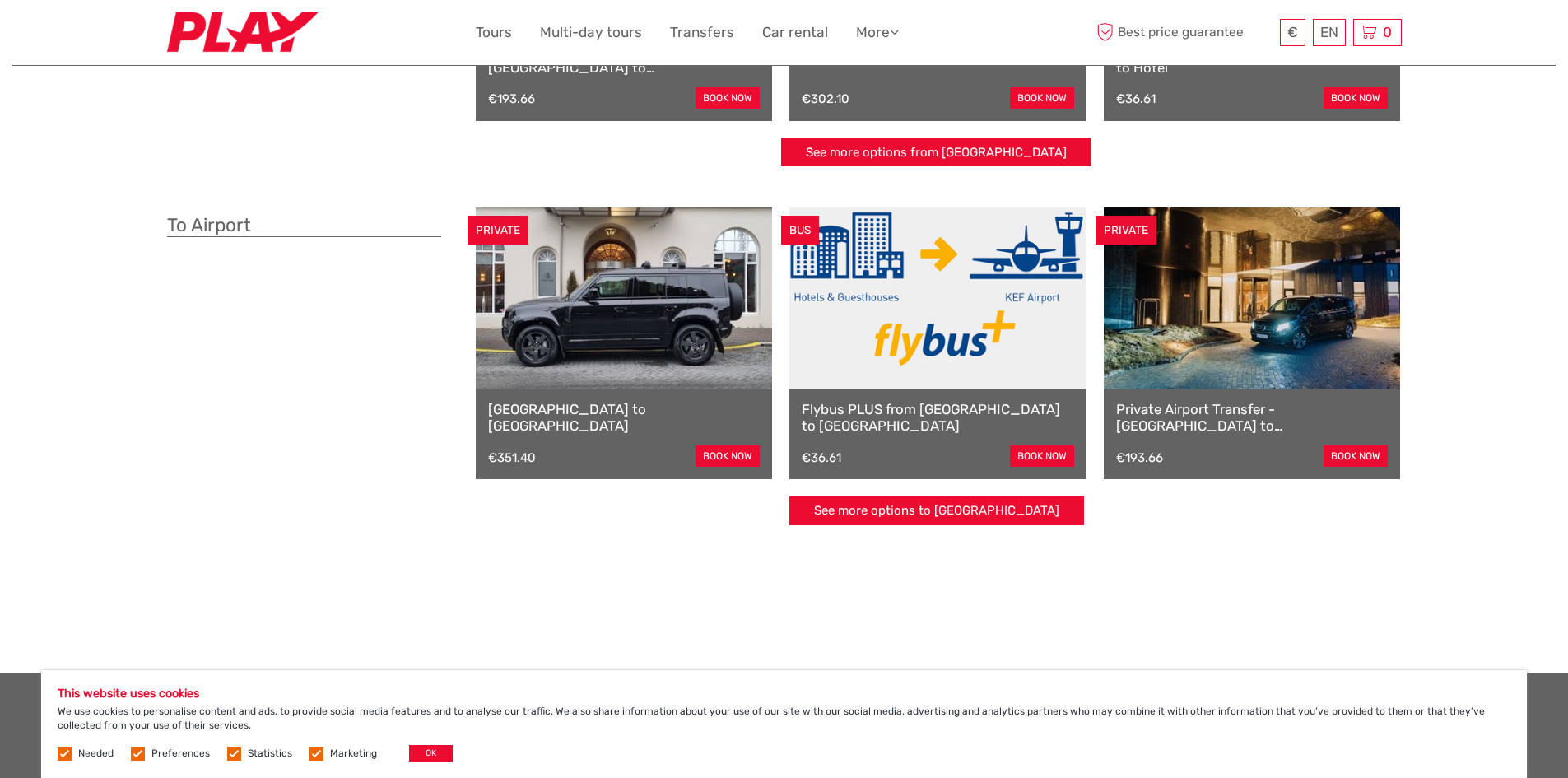
scroll to position [329, 0]
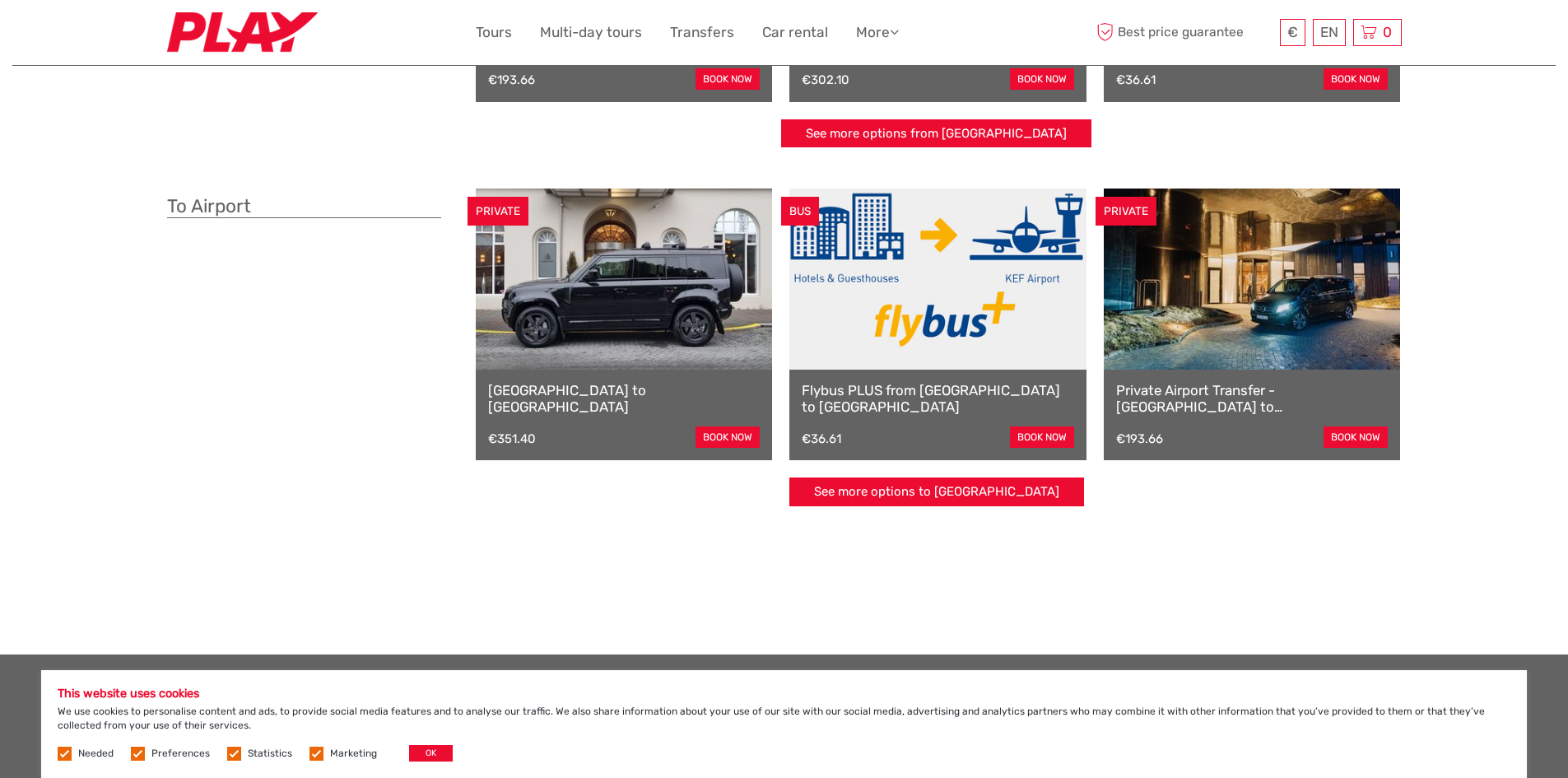
click at [884, 342] on link at bounding box center [937, 279] width 297 height 181
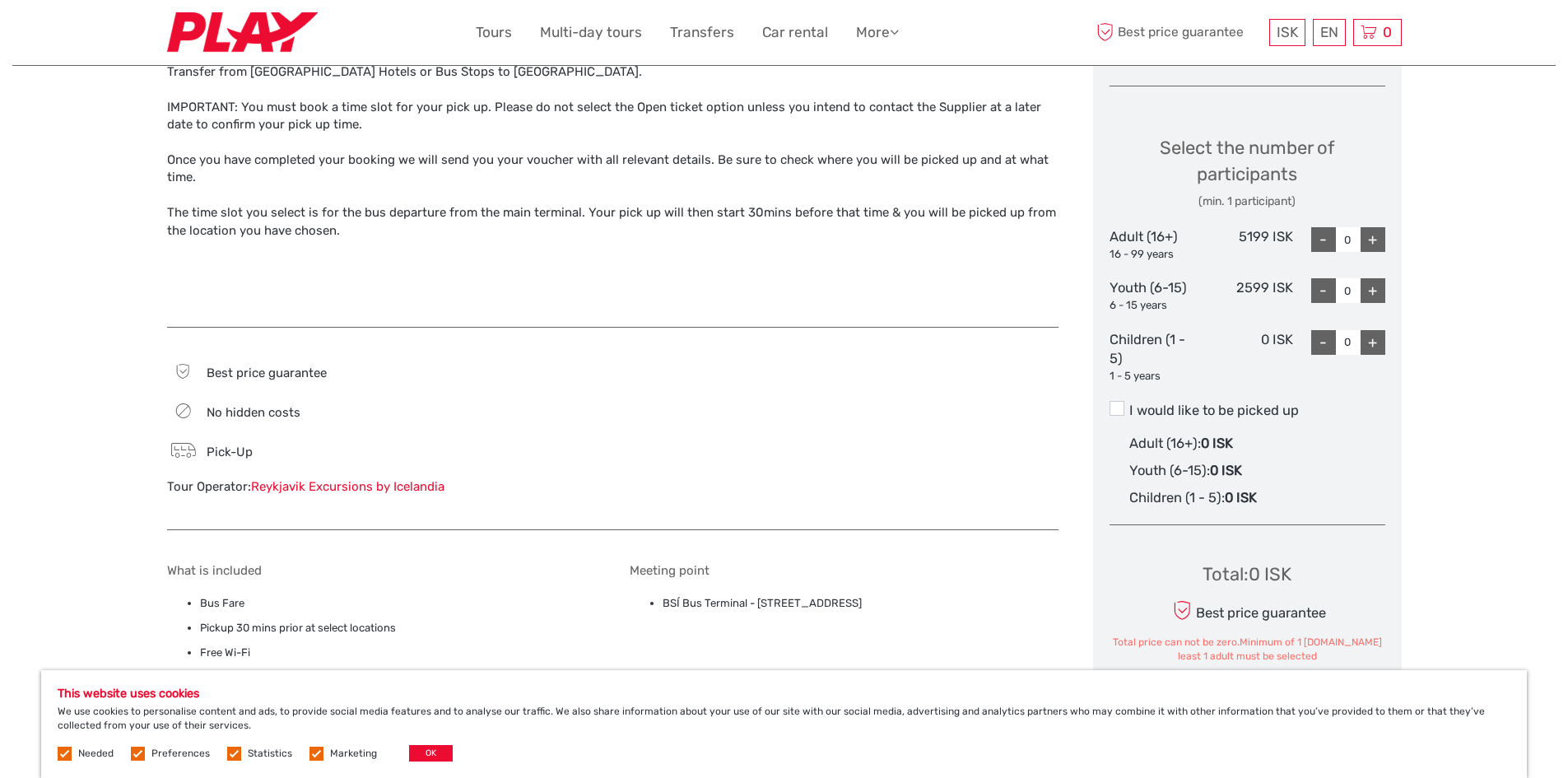
scroll to position [658, 0]
click at [1288, 41] on div "ISK ISK € $ £" at bounding box center [1288, 32] width 36 height 27
click at [1273, 94] on link "€" at bounding box center [1276, 100] width 56 height 30
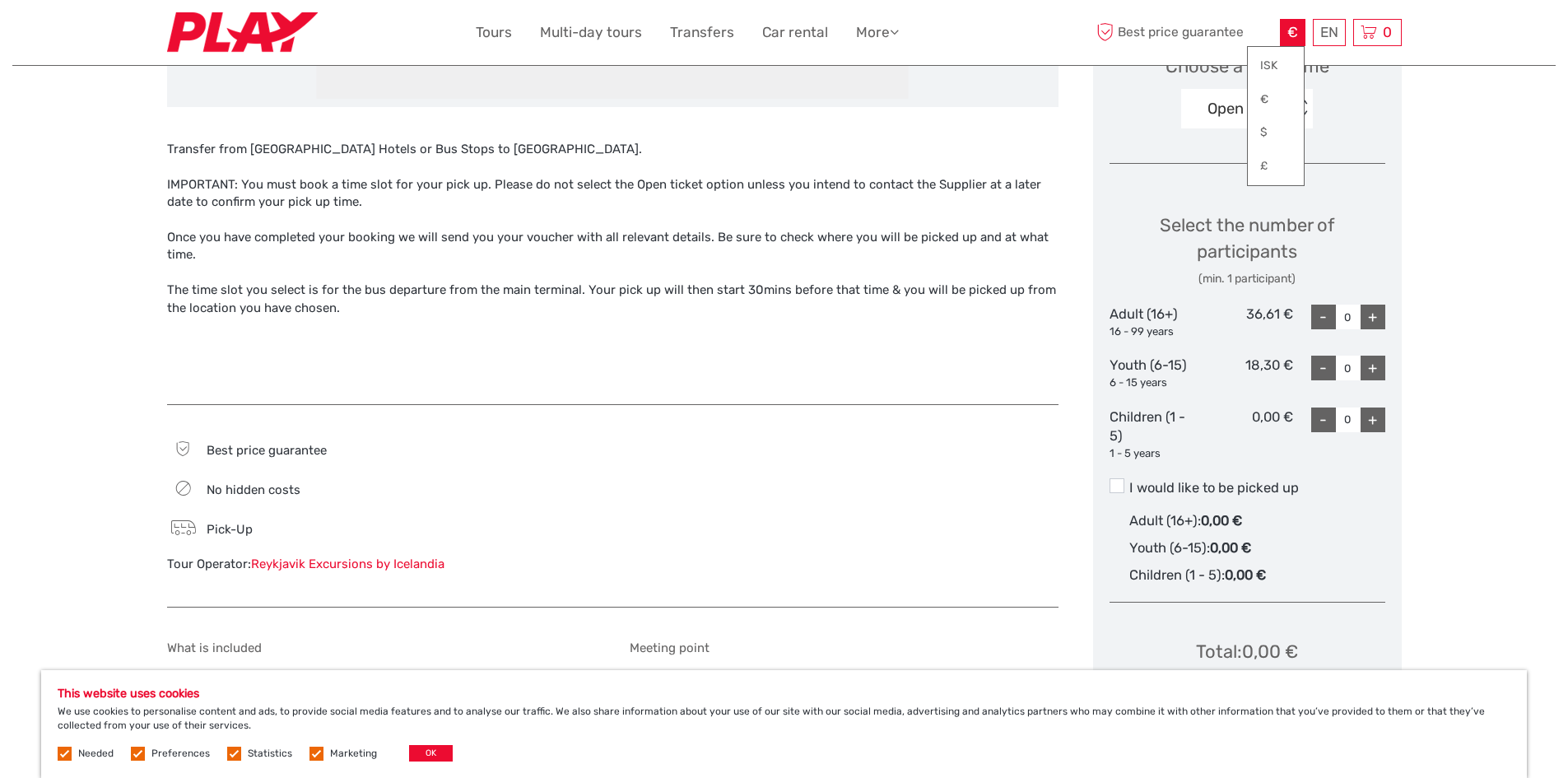
scroll to position [576, 0]
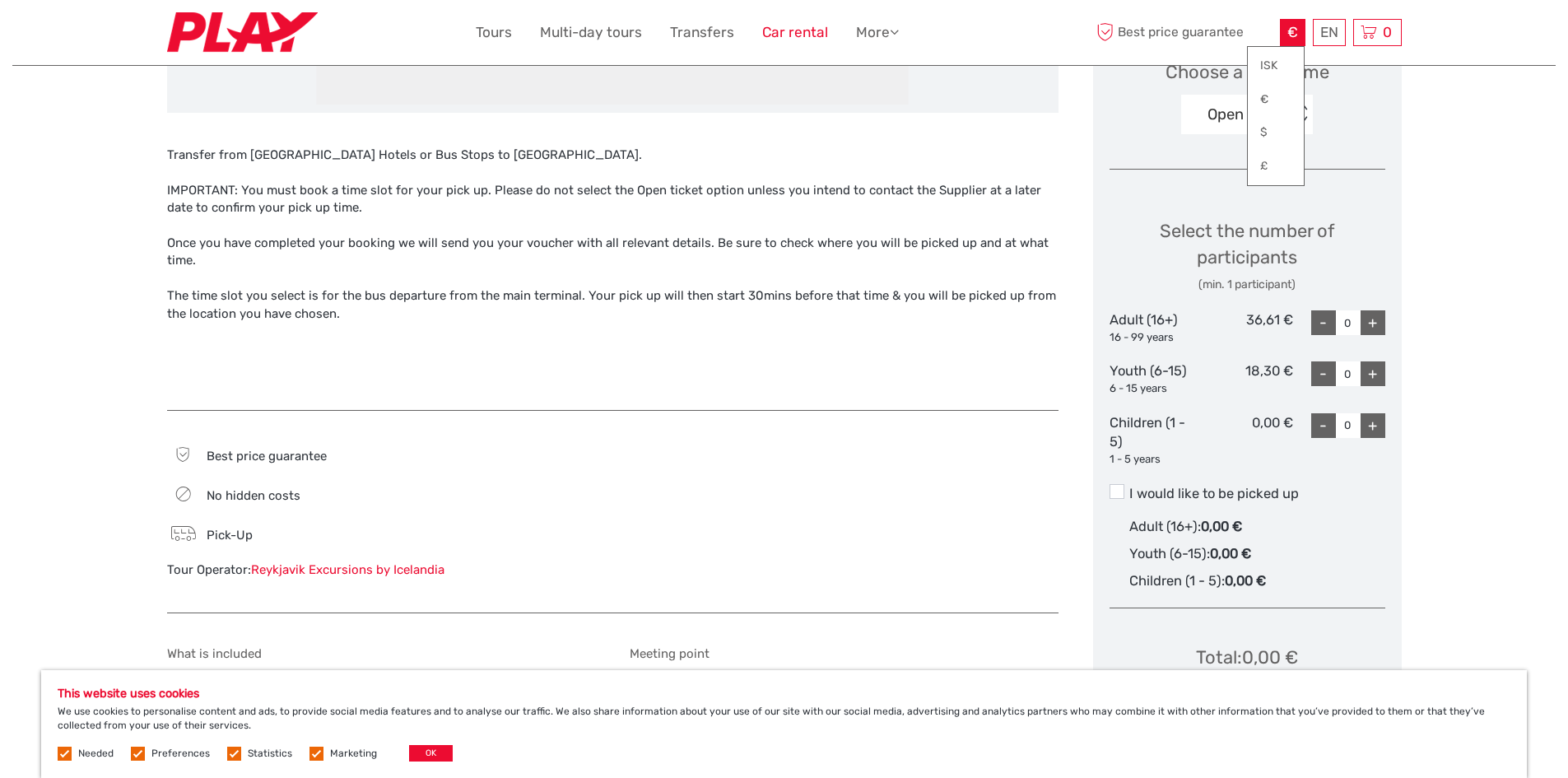
click at [816, 36] on link "Car rental" at bounding box center [796, 32] width 66 height 24
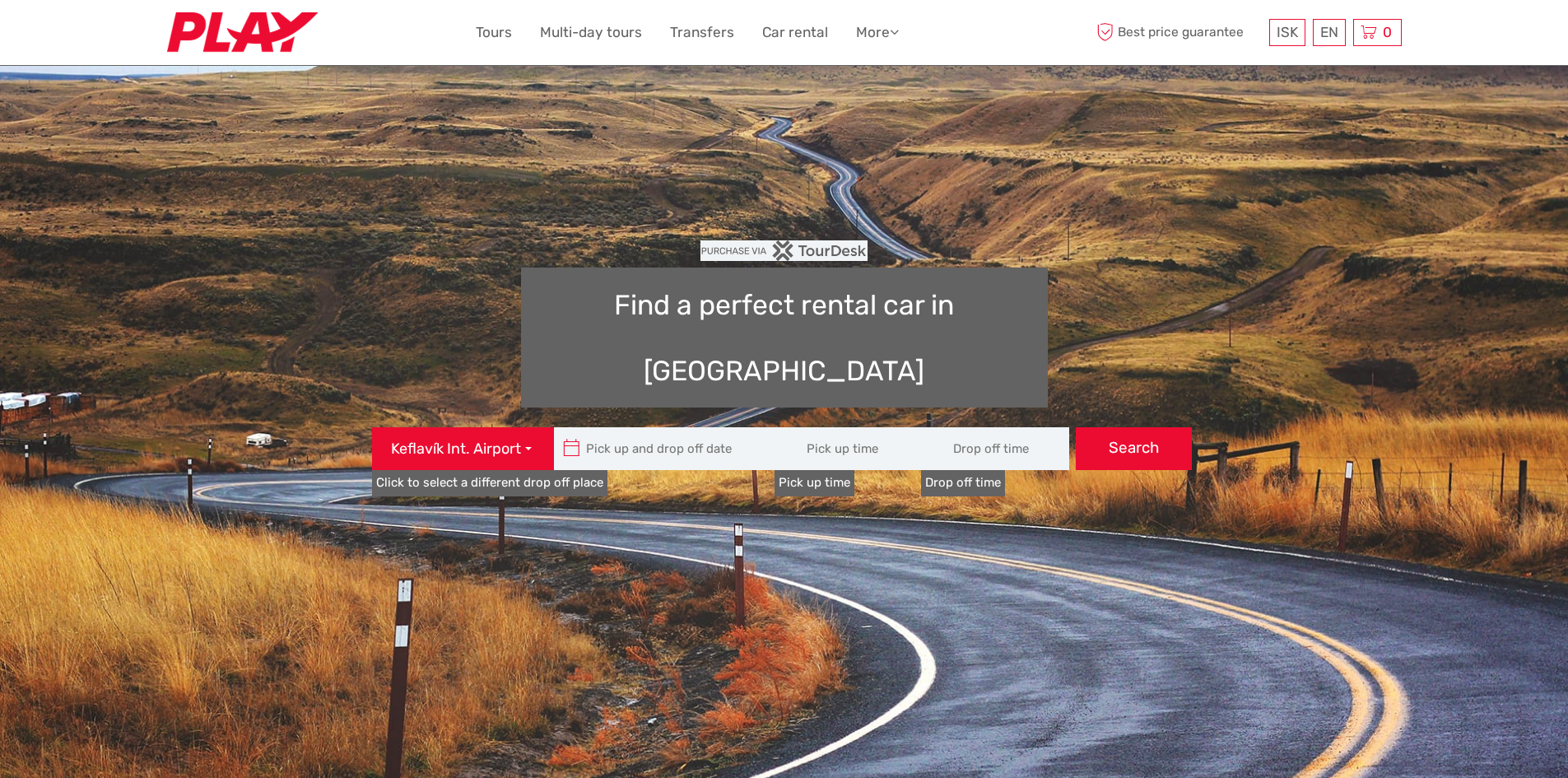
type input "08:00"
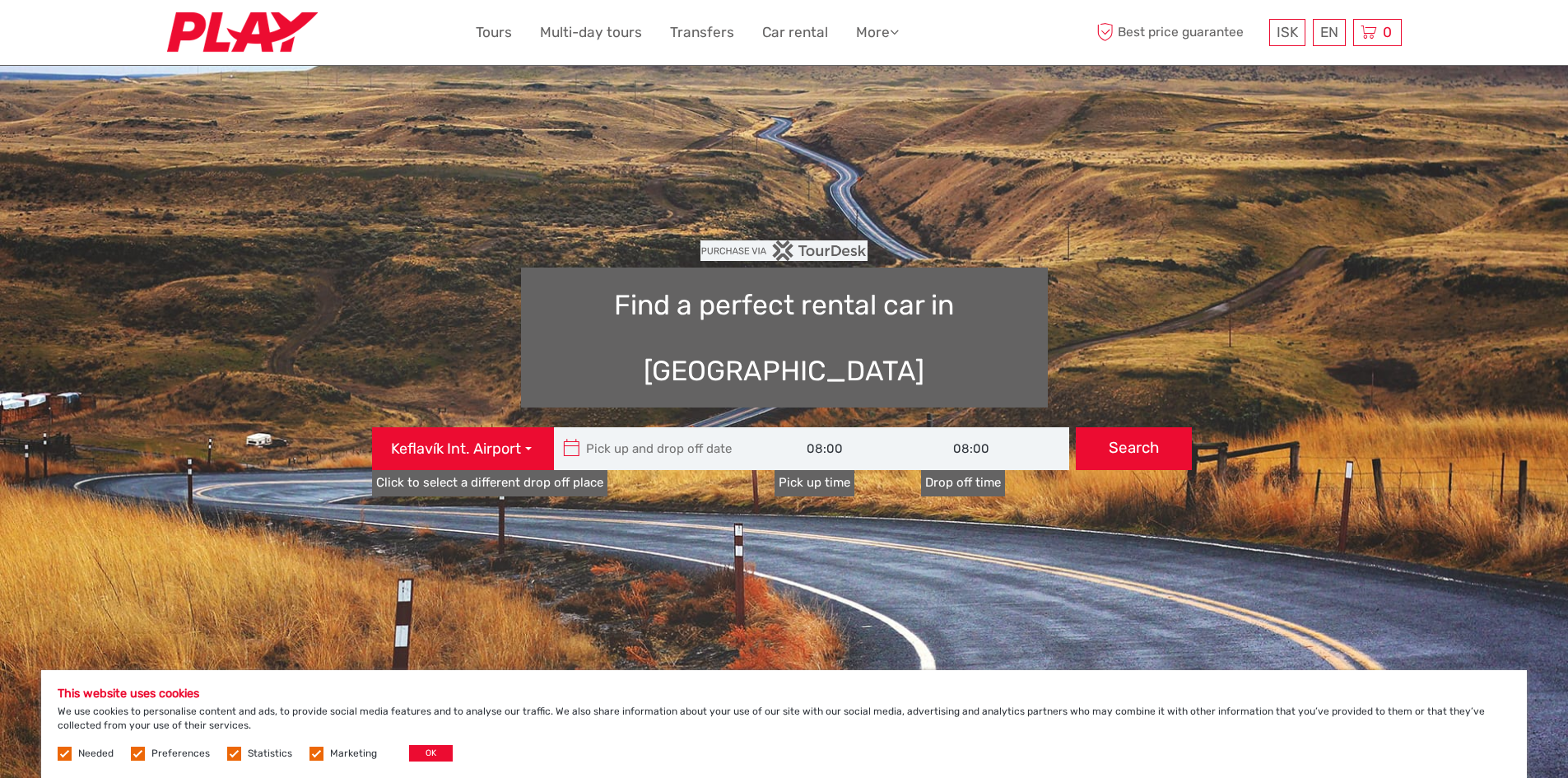
type input "[DATE]"
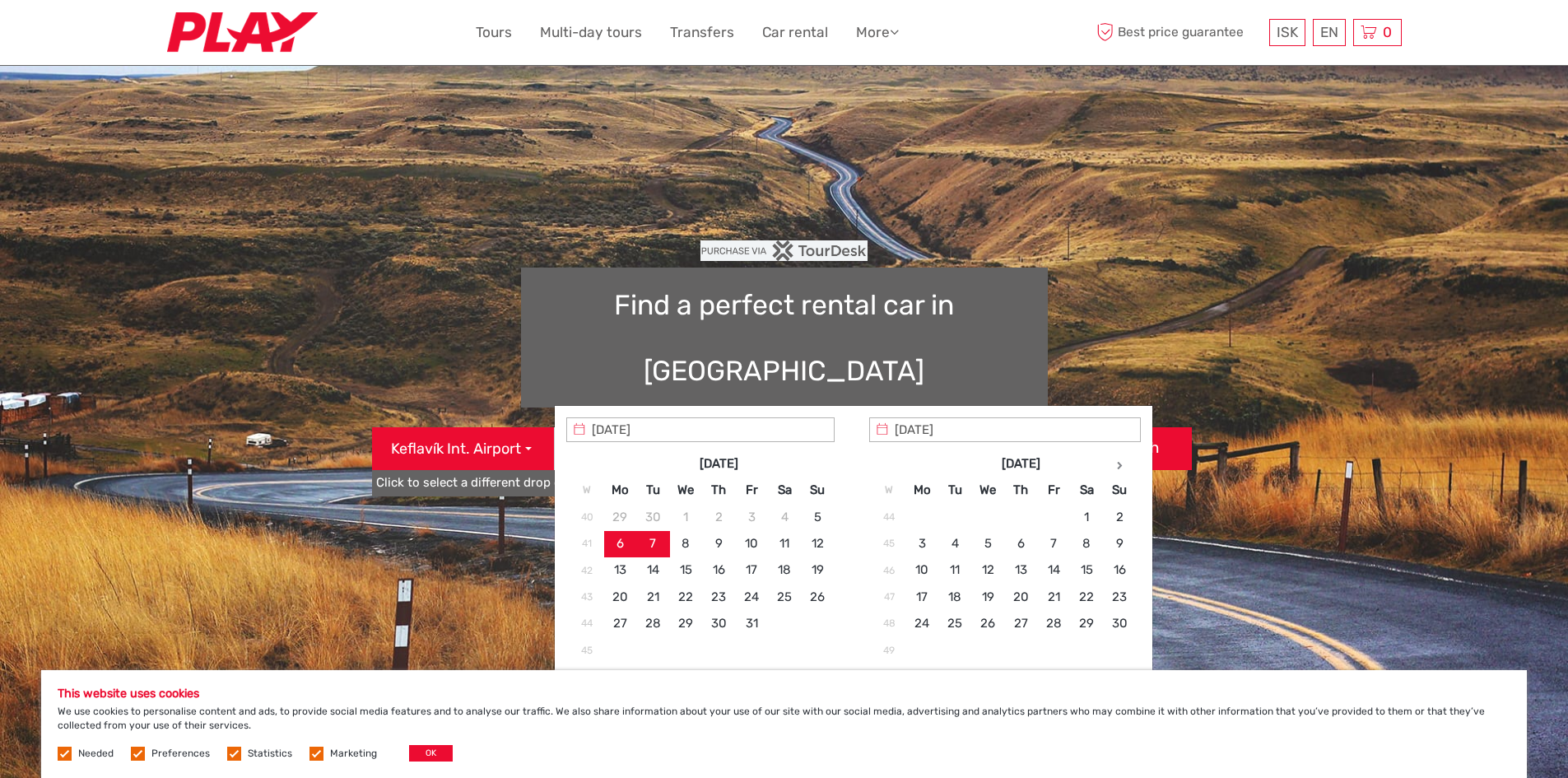
click at [612, 427] on input "text" at bounding box center [665, 449] width 222 height 43
type input "[DATE]"
type input "[DATE] - [DATE]"
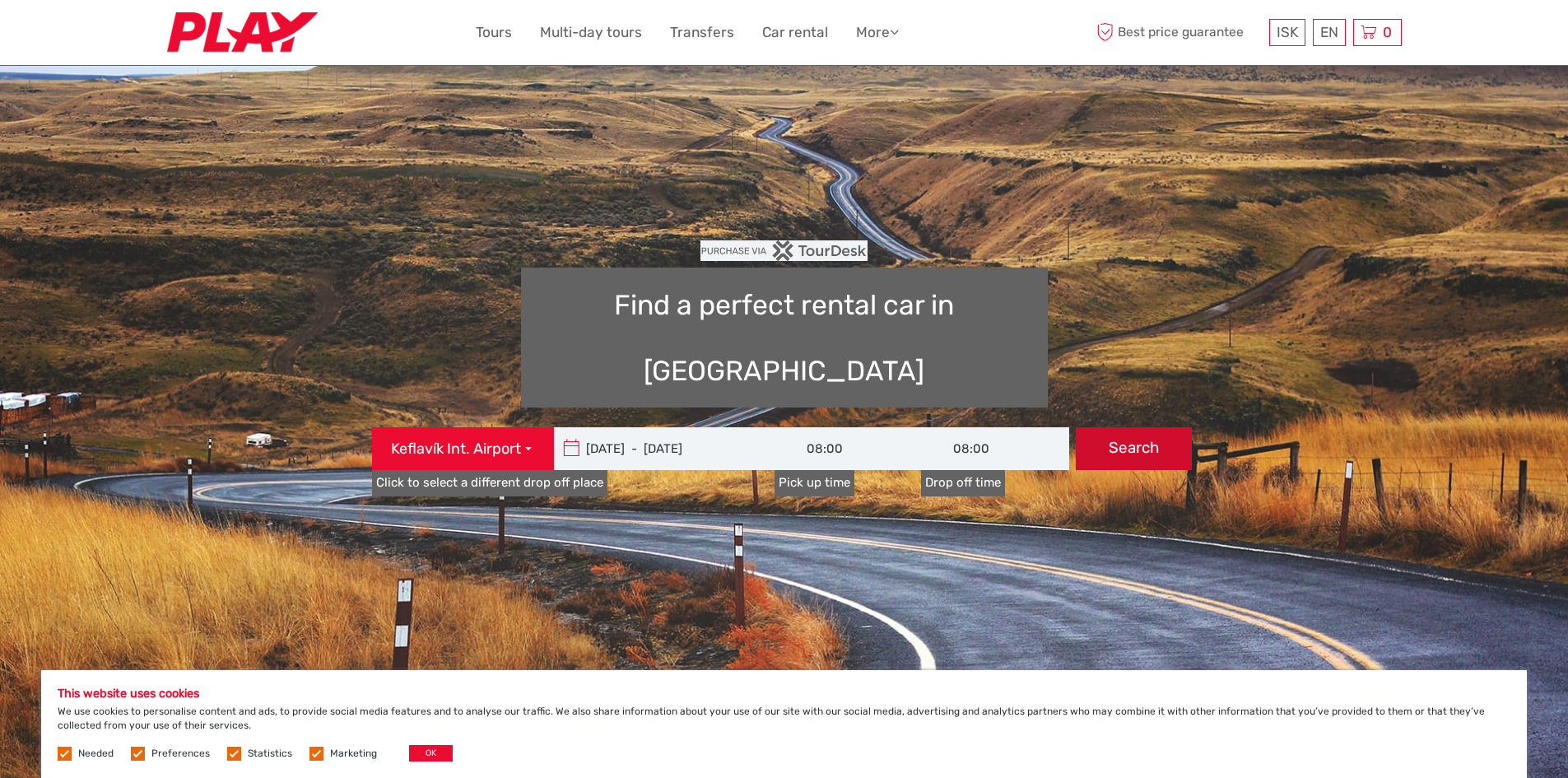
click at [1143, 427] on button "Search" at bounding box center [1134, 449] width 116 height 43
type input "[DATE] - [DATE]"
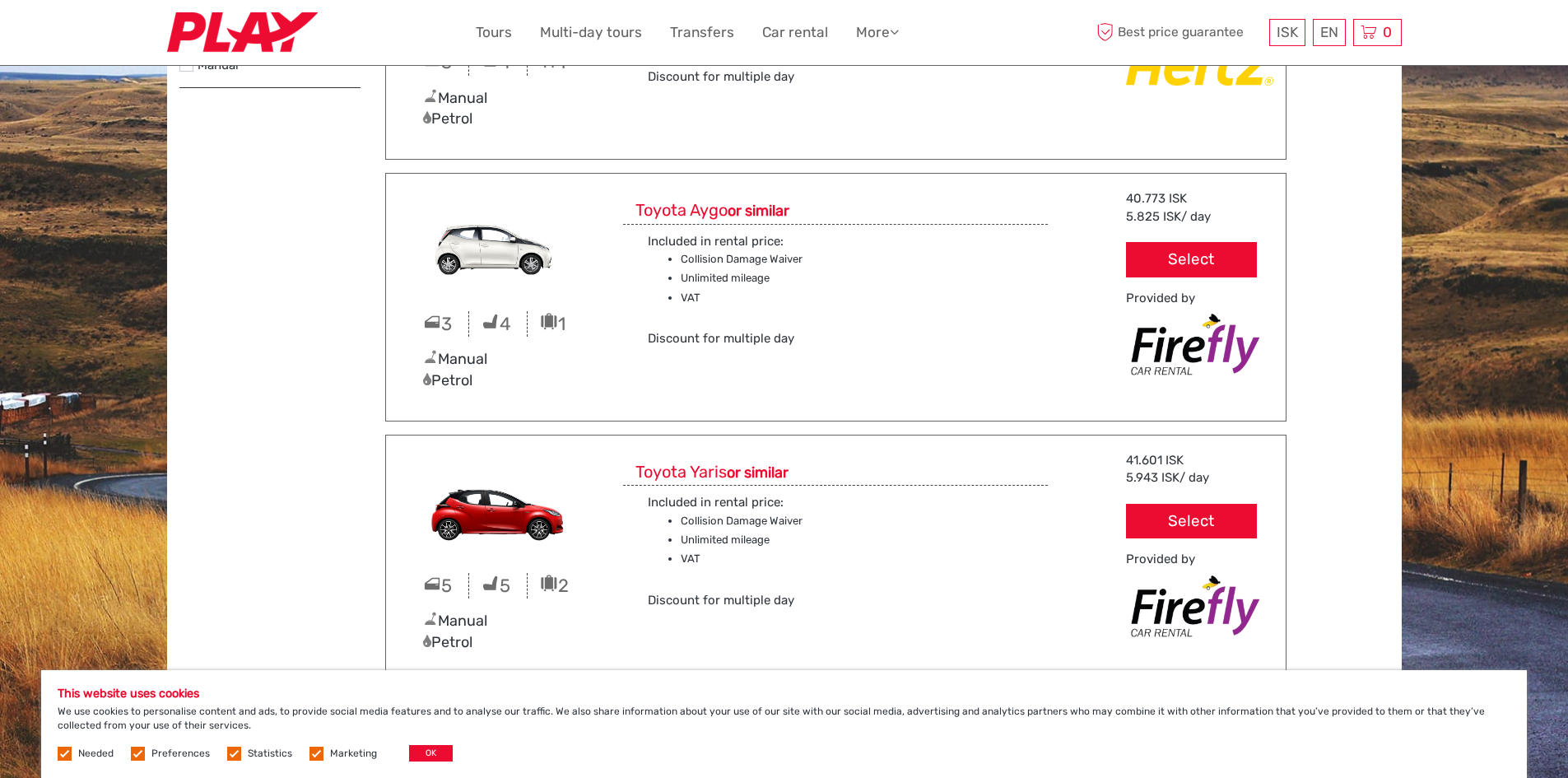
scroll to position [83, 0]
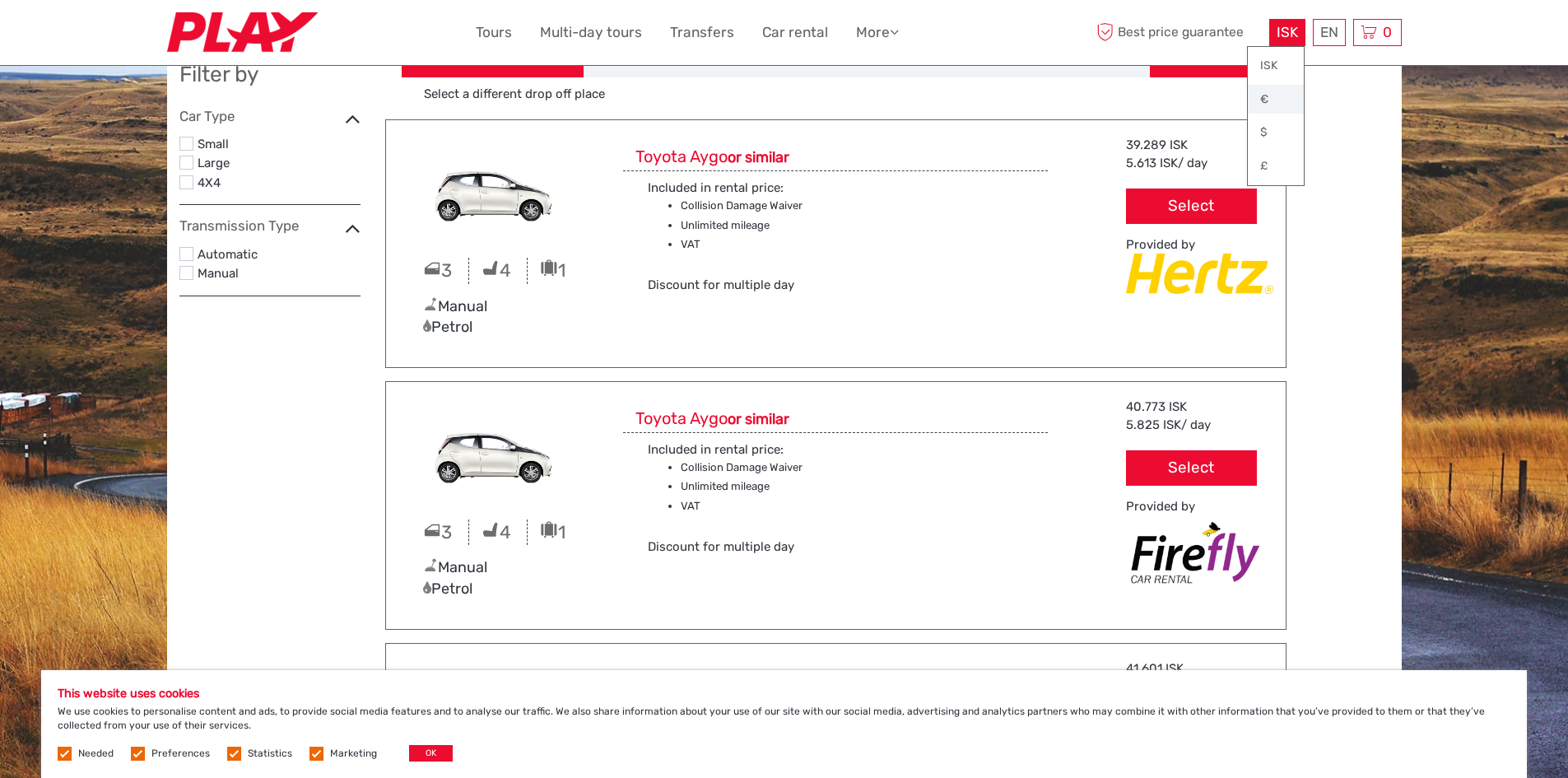
drag, startPoint x: 1265, startPoint y: 101, endPoint x: 1260, endPoint y: 108, distance: 8.6
click at [1265, 102] on link "€" at bounding box center [1276, 100] width 56 height 30
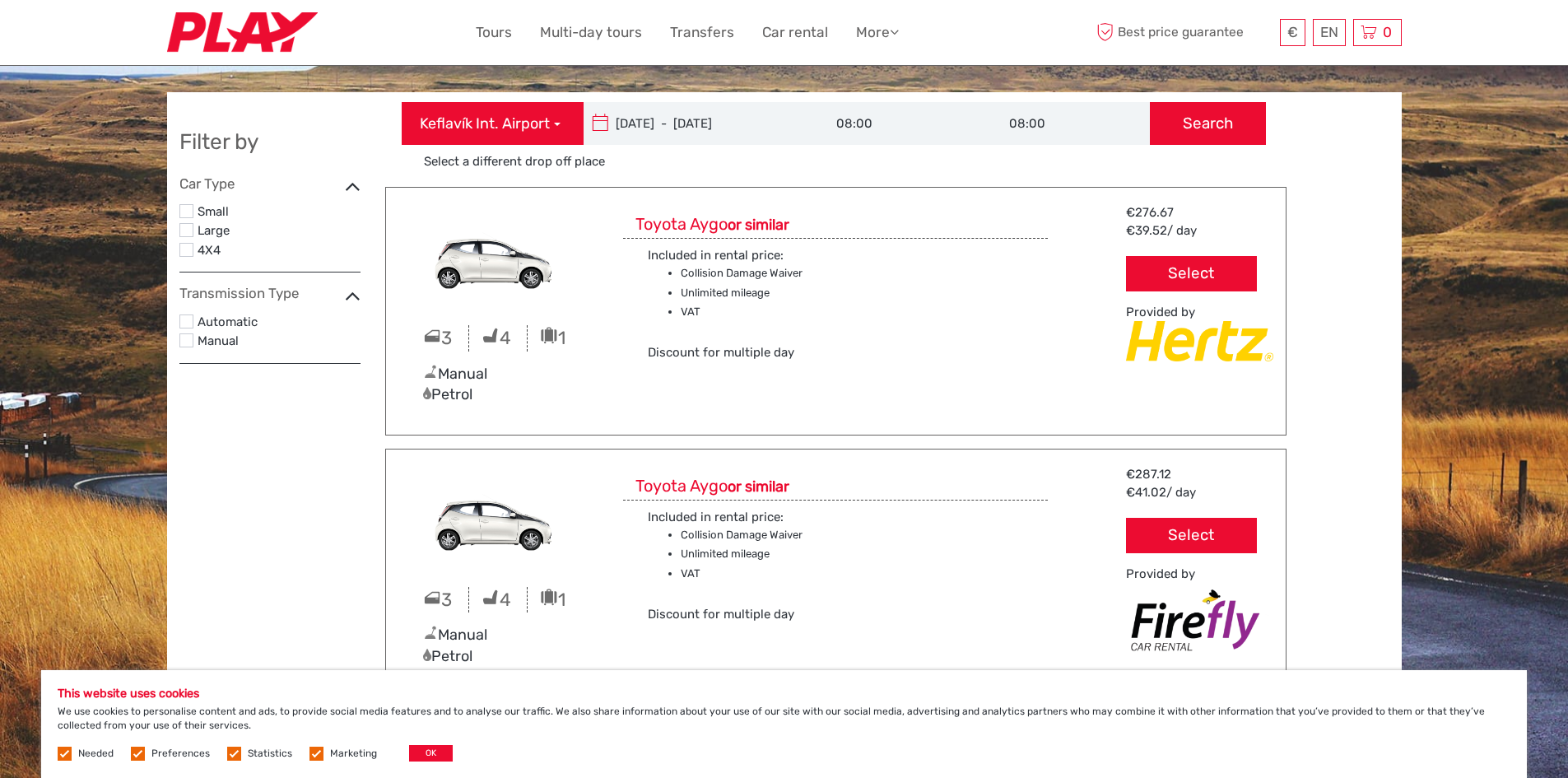
scroll to position [0, 0]
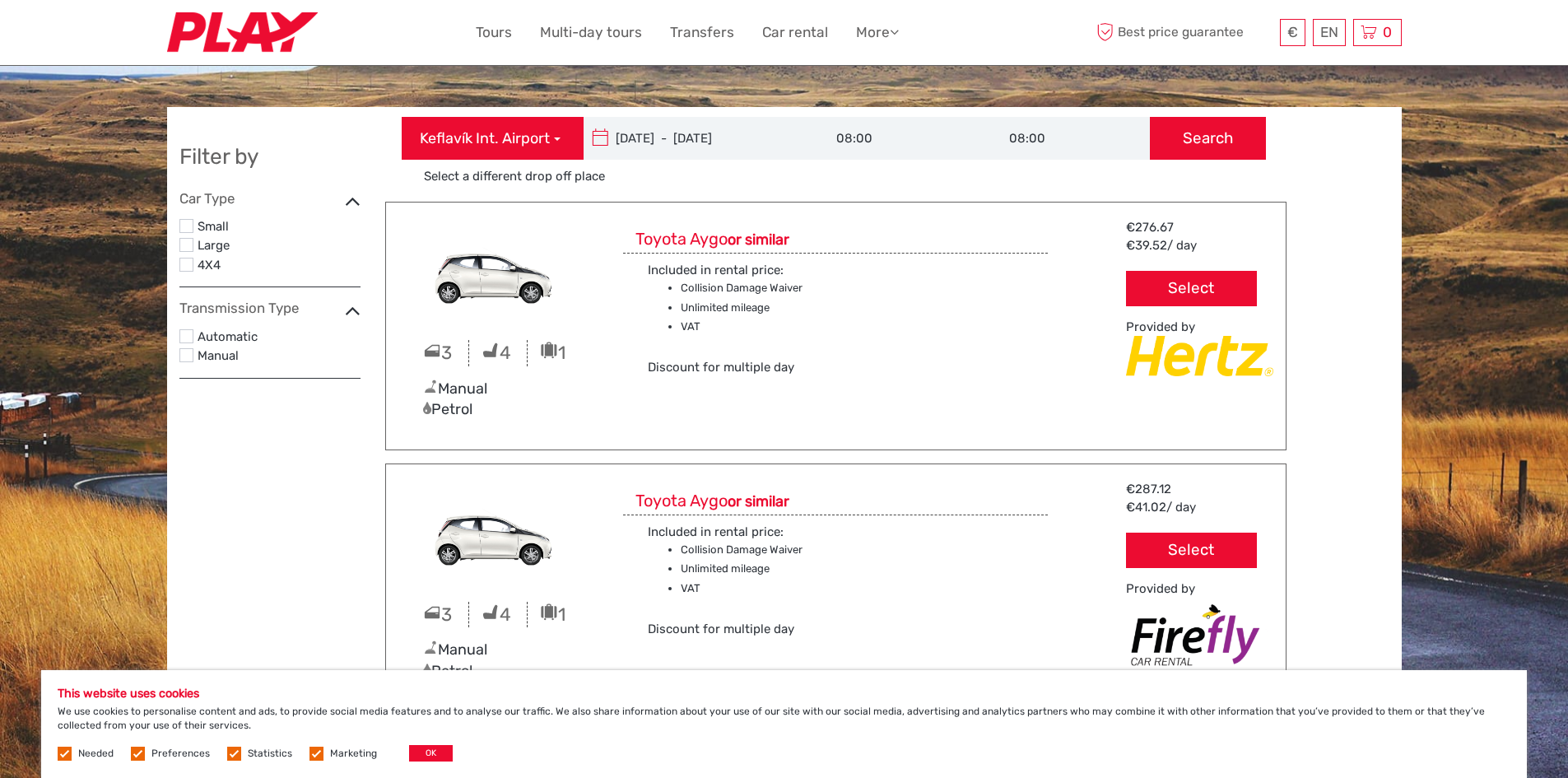
click at [187, 334] on label at bounding box center [186, 336] width 14 height 14
click at [0, 0] on input "checkbox" at bounding box center [0, 0] width 0 height 0
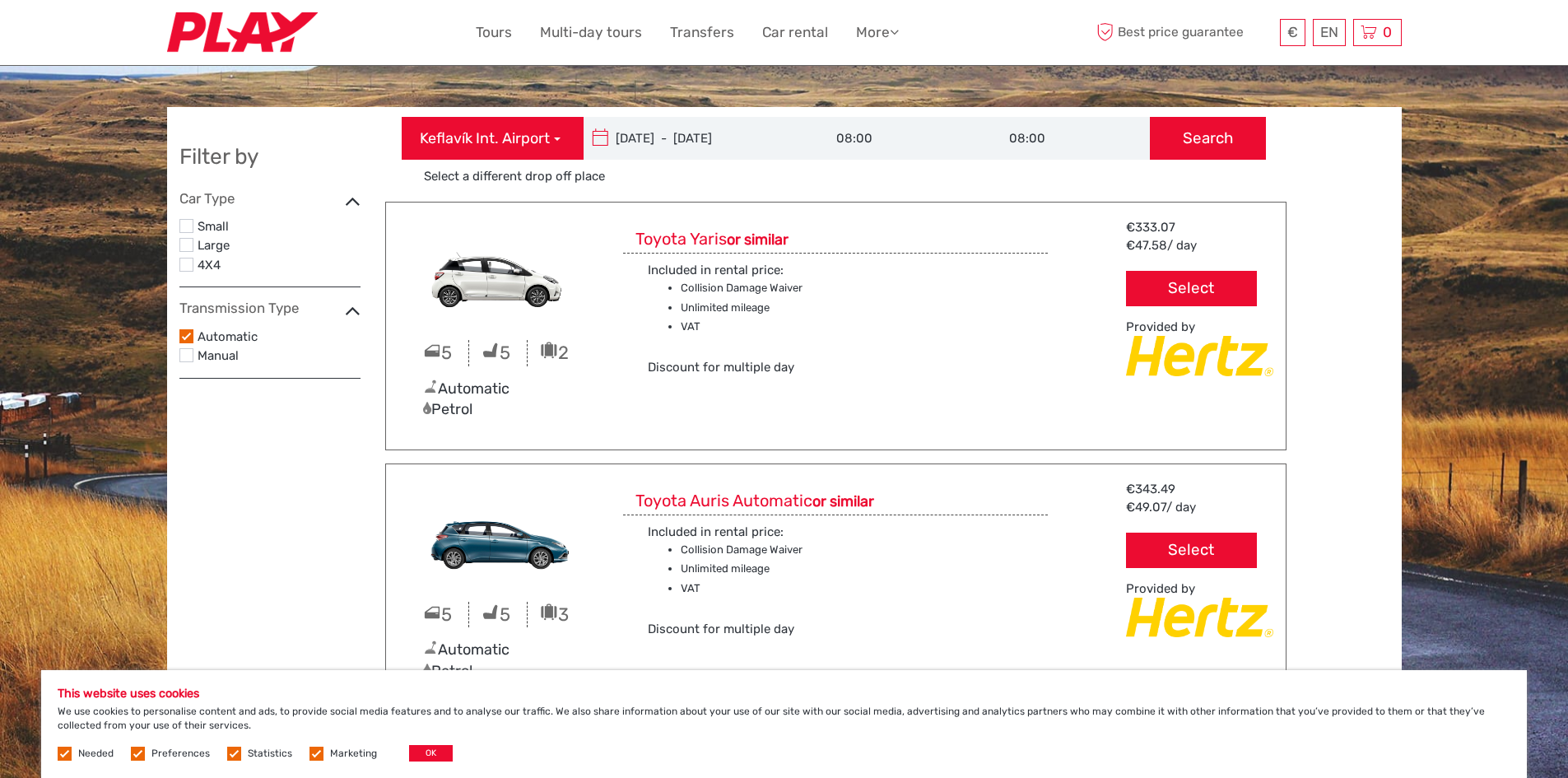
click at [195, 266] on div "4X4" at bounding box center [270, 265] width 181 height 20
click at [195, 271] on div "4X4" at bounding box center [270, 265] width 181 height 20
drag, startPoint x: 191, startPoint y: 259, endPoint x: 200, endPoint y: 267, distance: 12.0
click at [201, 265] on div "4X4" at bounding box center [270, 265] width 181 height 20
click at [186, 267] on label at bounding box center [186, 265] width 14 height 14
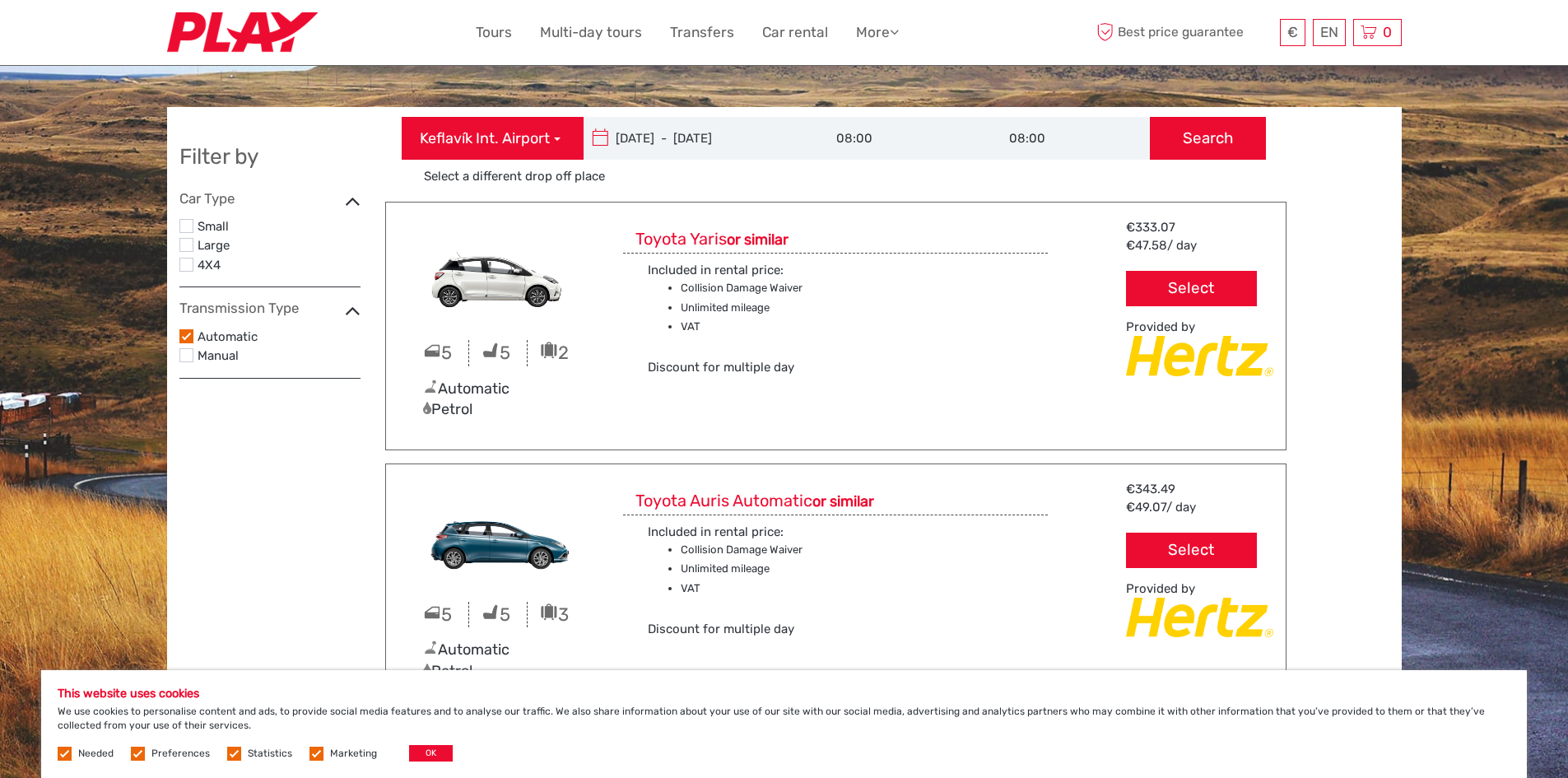
click at [0, 0] on input "checkbox" at bounding box center [0, 0] width 0 height 0
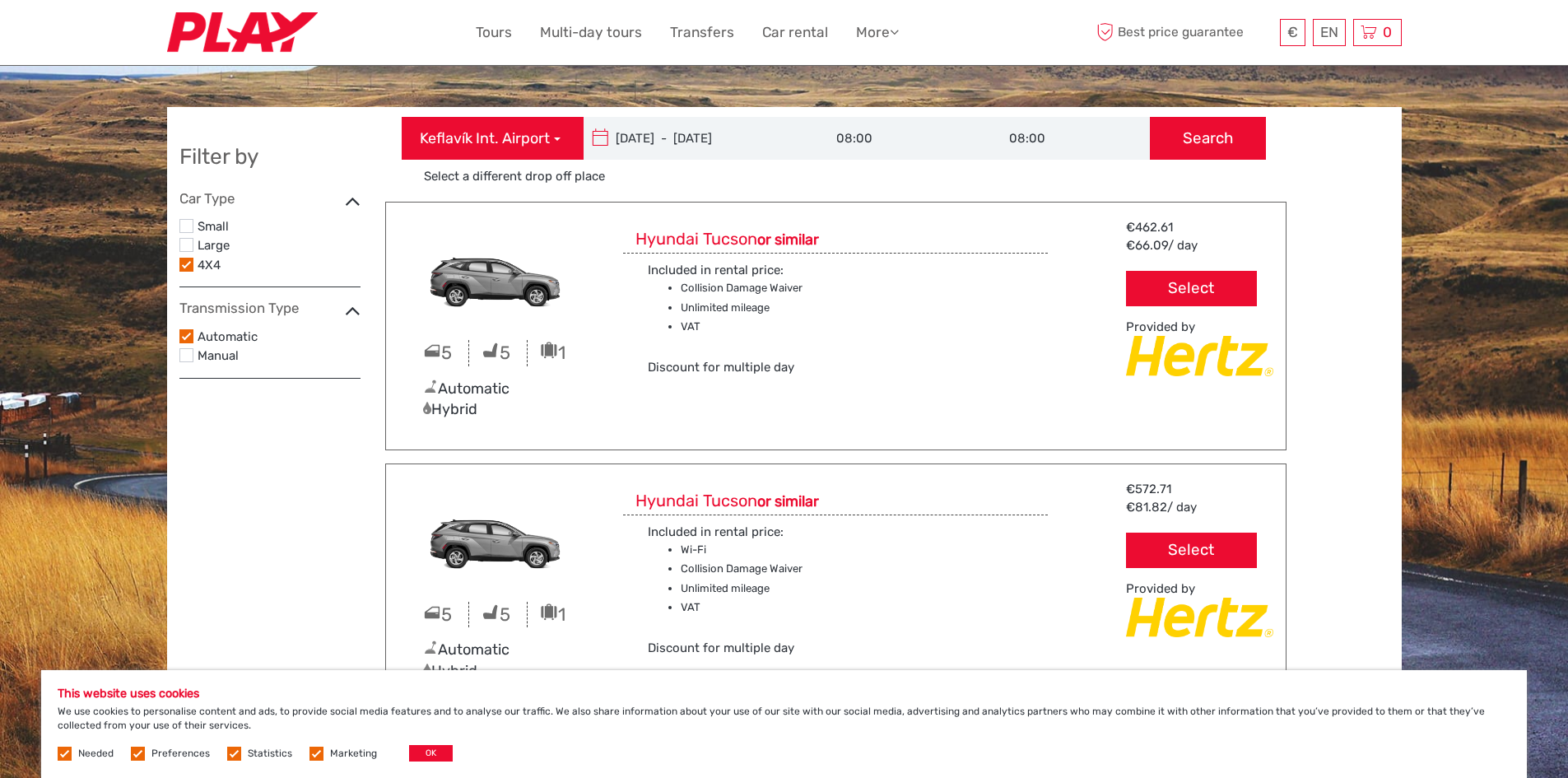
click at [184, 230] on label at bounding box center [186, 226] width 14 height 14
click at [0, 0] on input "checkbox" at bounding box center [0, 0] width 0 height 0
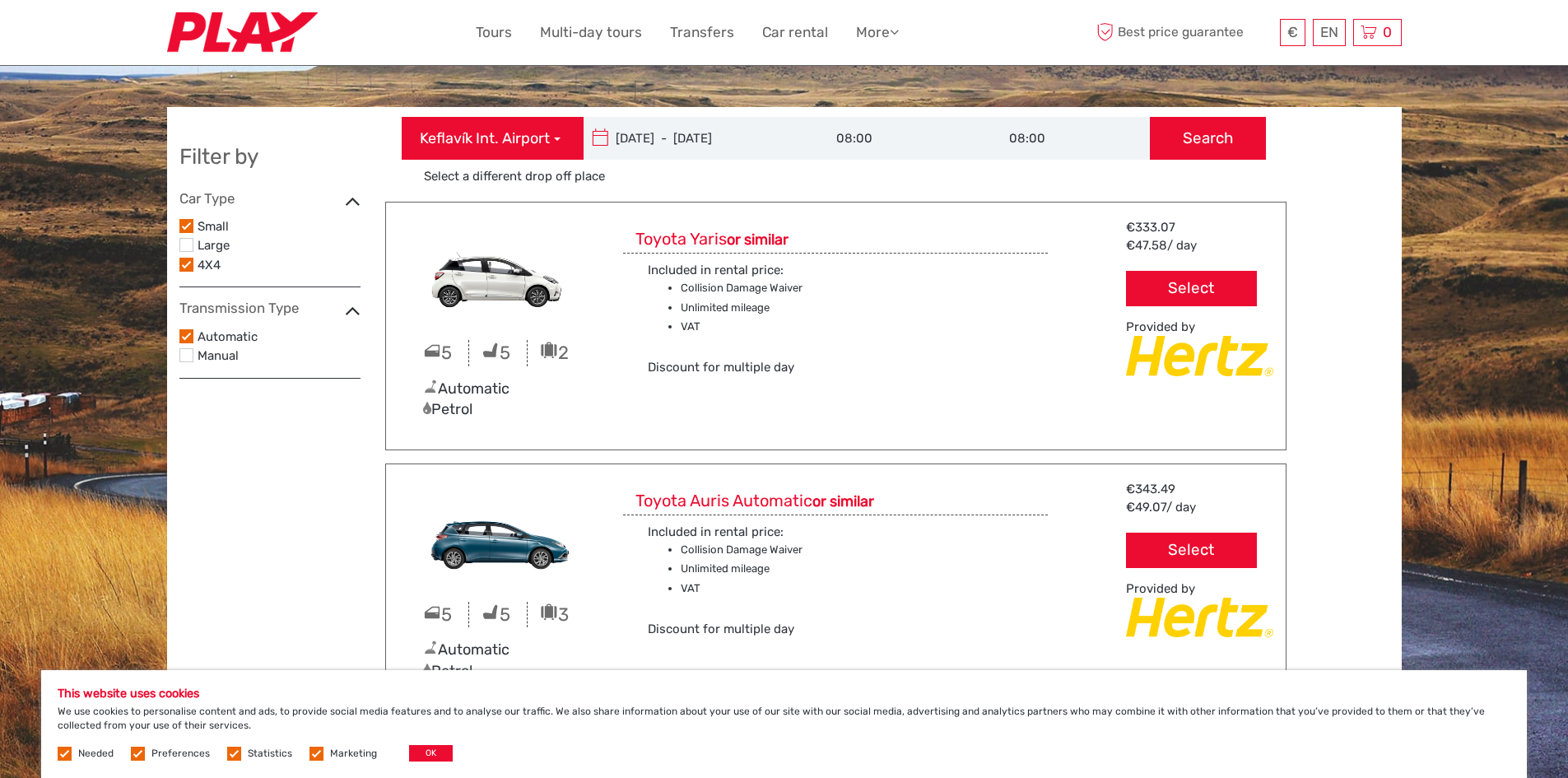
click at [189, 227] on label at bounding box center [186, 226] width 14 height 14
click at [0, 0] on input "checkbox" at bounding box center [0, 0] width 0 height 0
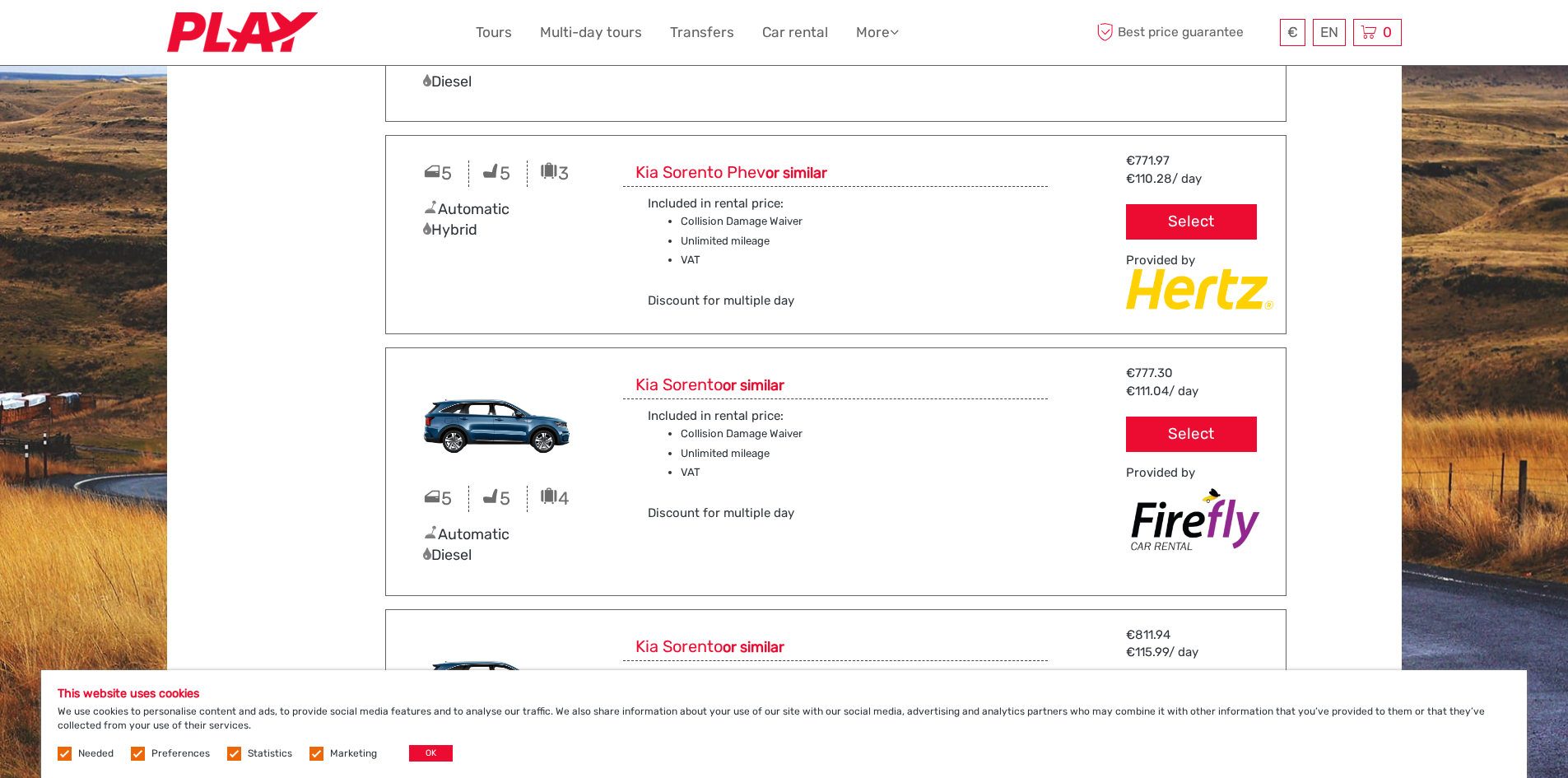
scroll to position [1646, 0]
